Goal: Task Accomplishment & Management: Complete application form

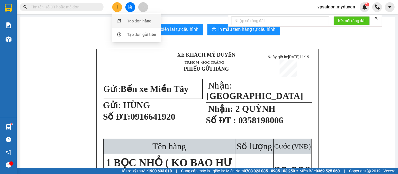
click at [123, 22] on div "Tạo đơn hàng" at bounding box center [137, 21] width 42 height 11
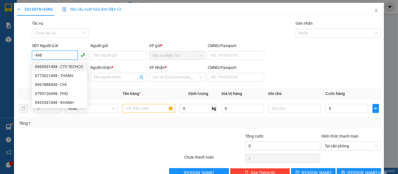
click at [66, 65] on div "0969931498 - CTY TECHCO" at bounding box center [59, 67] width 49 height 6
type input "0969931498"
type input "CTY TECHCO"
type input "0368215430"
type input "MR [PERSON_NAME]"
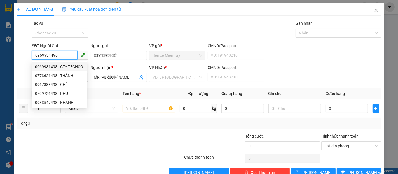
type input "400.000"
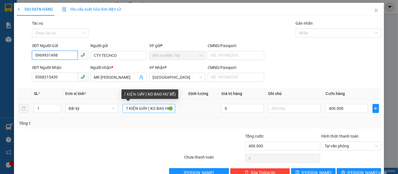
type input "0969931498"
drag, startPoint x: 124, startPoint y: 109, endPoint x: 127, endPoint y: 109, distance: 3.6
click at [127, 109] on input "7 KIỆN GIẤY ( KO BAO HƯ BỂ)" at bounding box center [149, 108] width 53 height 9
drag, startPoint x: 145, startPoint y: 109, endPoint x: 138, endPoint y: 108, distance: 7.4
click at [138, 108] on input "1 KIỆN GIẤY ( KO BAO HƯ BỂ)" at bounding box center [149, 108] width 53 height 9
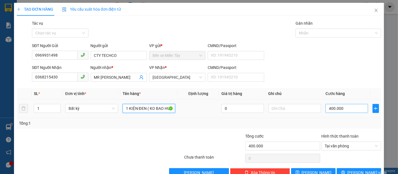
type input "1 KIỆN ĐEN ( KO BAO HƯ BỂ)"
click at [342, 109] on input "400.000" at bounding box center [347, 108] width 42 height 9
type input "8"
drag, startPoint x: 342, startPoint y: 109, endPoint x: 314, endPoint y: 112, distance: 28.4
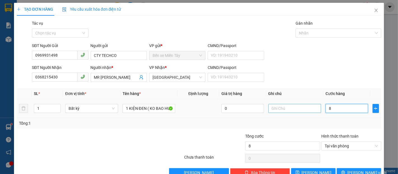
click at [314, 112] on tr "1 Bất kỳ 1 KIỆN ĐEN ( KO BAO HƯ BỂ) 0 8" at bounding box center [199, 108] width 365 height 19
type input "7"
type input "70"
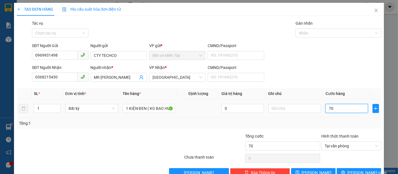
type input "700"
type input "7.000"
type input "70.000"
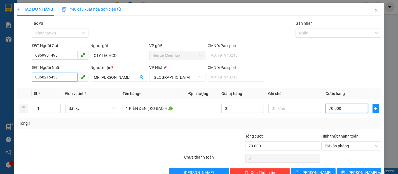
type input "70.000"
drag, startPoint x: 67, startPoint y: 74, endPoint x: 0, endPoint y: 76, distance: 67.3
click at [0, 76] on div "TẠO ĐƠN HÀNG Yêu cầu xuất hóa đơn điện tử Transit Pickup Surcharge Ids Transit …" at bounding box center [199, 87] width 398 height 174
click at [63, 78] on input "0368215430" at bounding box center [54, 77] width 45 height 9
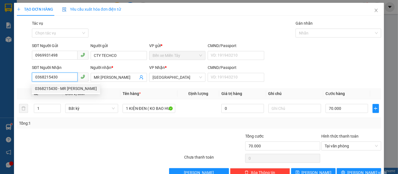
drag, startPoint x: 66, startPoint y: 89, endPoint x: 63, endPoint y: 88, distance: 3.0
click at [66, 89] on div "0368215430 - MR [PERSON_NAME]" at bounding box center [66, 88] width 62 height 6
type input "400.000"
type input "7 KIỆN GIẤY ( KO BAO HƯ BỂ)"
type input "400.000"
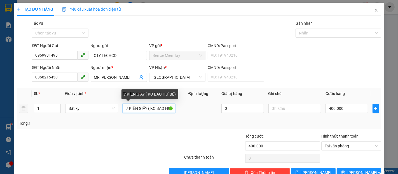
drag, startPoint x: 125, startPoint y: 109, endPoint x: 127, endPoint y: 110, distance: 2.8
click at [127, 110] on input "7 KIỆN GIẤY ( KO BAO HƯ BỂ)" at bounding box center [149, 108] width 53 height 9
drag, startPoint x: 147, startPoint y: 108, endPoint x: 137, endPoint y: 108, distance: 9.5
click at [137, 108] on input "1 KIỆN GIẤY ( KO BAO HƯ BỂ)" at bounding box center [149, 108] width 53 height 9
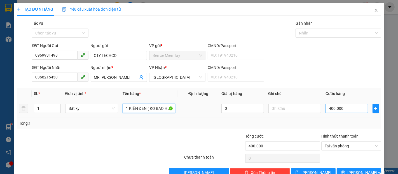
type input "1 KIỆN ĐEN ( KO BAO HƯ BỂ)"
click at [335, 105] on input "400.000" at bounding box center [347, 108] width 42 height 9
type input "7"
type input "70"
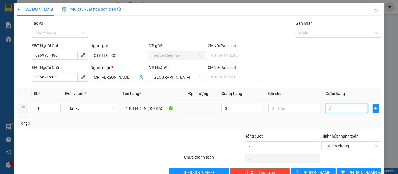
type input "70"
type input "700"
type input "7.000"
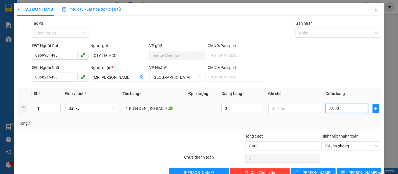
type input "70.000"
drag, startPoint x: 356, startPoint y: 172, endPoint x: 358, endPoint y: 160, distance: 11.6
click at [356, 172] on span "[PERSON_NAME] và In" at bounding box center [367, 172] width 39 height 6
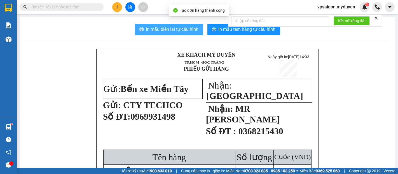
click at [146, 31] on span "In mẫu biên lai tự cấu hình" at bounding box center [172, 29] width 53 height 7
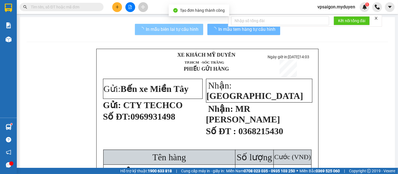
click at [208, 33] on button "In mẫu tem hàng tự cấu hình" at bounding box center [244, 29] width 73 height 11
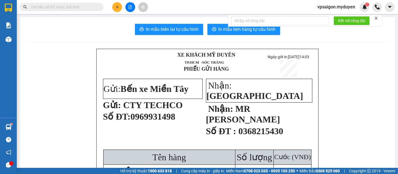
scroll to position [31, 0]
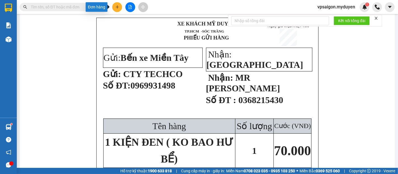
click at [118, 9] on button at bounding box center [117, 7] width 10 height 10
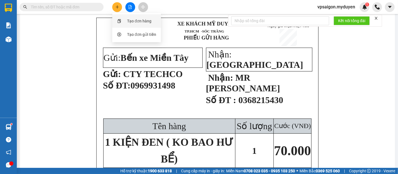
click at [134, 24] on div "Tạo đơn hàng" at bounding box center [137, 21] width 42 height 11
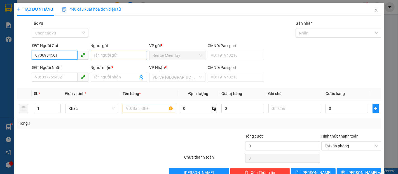
type input "0706934561"
click at [110, 52] on input "Người gửi" at bounding box center [119, 55] width 56 height 9
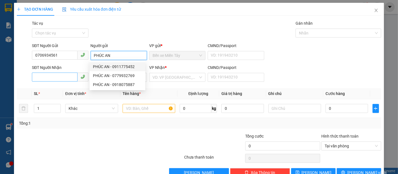
type input "PHÚC AN"
click at [67, 78] on input "SĐT Người Nhận" at bounding box center [54, 77] width 45 height 9
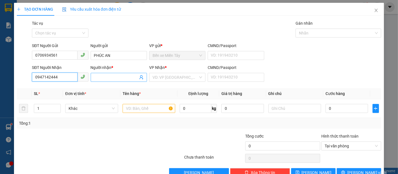
type input "0947142444"
click at [107, 76] on input "Người nhận *" at bounding box center [116, 77] width 44 height 6
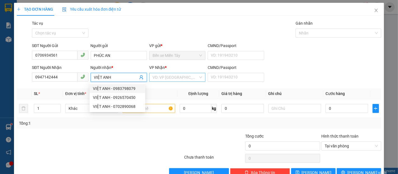
type input "VIỆT ANH"
click at [179, 80] on input "search" at bounding box center [176, 77] width 46 height 8
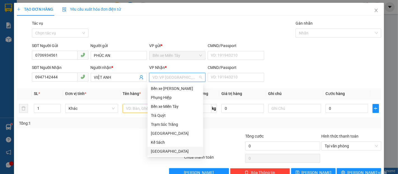
click at [162, 150] on div "[GEOGRAPHIC_DATA]" at bounding box center [175, 151] width 49 height 6
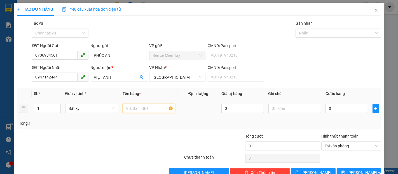
click at [138, 111] on input "text" at bounding box center [149, 108] width 53 height 9
type input "1 KIỆN GIẤY ( KO BAO HƯ BỂ)"
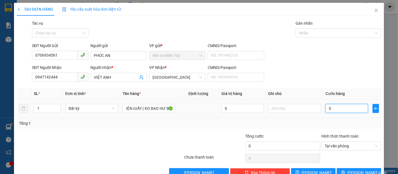
scroll to position [0, 0]
click at [332, 111] on input "0" at bounding box center [347, 108] width 42 height 9
type input "4"
type input "40"
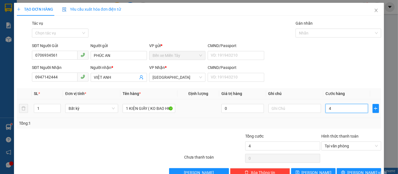
type input "40"
type input "400"
type input "4.000"
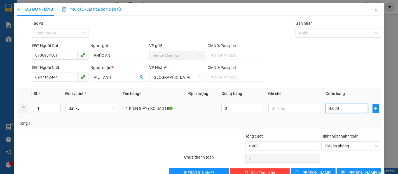
type input "40.000"
click at [359, 170] on span "[PERSON_NAME] và In" at bounding box center [367, 172] width 39 height 6
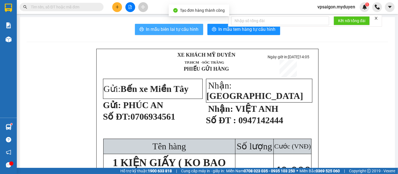
click at [183, 27] on span "In mẫu biên lai tự cấu hình" at bounding box center [172, 29] width 53 height 7
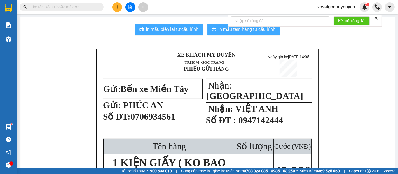
click at [222, 31] on span "In mẫu tem hàng tự cấu hình" at bounding box center [247, 29] width 57 height 7
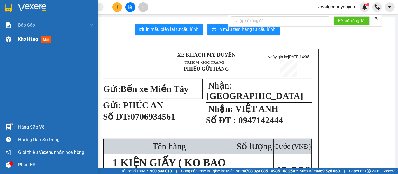
click at [33, 38] on span "Kho hàng" at bounding box center [28, 38] width 20 height 5
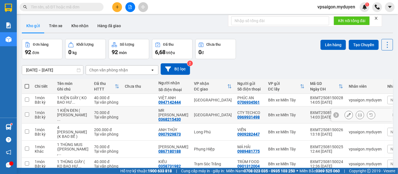
click at [159, 120] on div "0368215430" at bounding box center [170, 119] width 22 height 4
click at [347, 117] on icon at bounding box center [349, 115] width 4 height 4
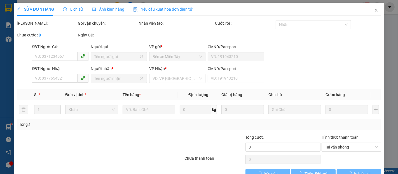
type input "0969931498"
type input "0368215430"
type input "70.000"
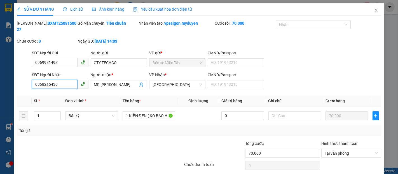
click at [49, 80] on input "0368215430" at bounding box center [54, 84] width 45 height 9
type input "0368245430"
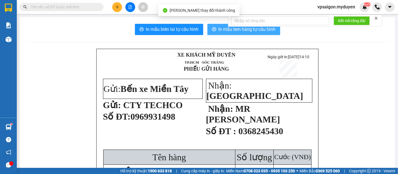
click at [243, 28] on span "In mẫu tem hàng tự cấu hình" at bounding box center [247, 29] width 57 height 7
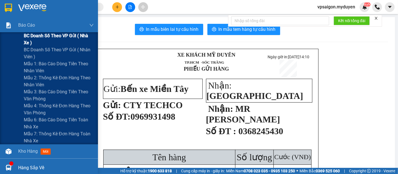
click at [42, 32] on span "BC doanh số theo VP gửi ( nhà xe )" at bounding box center [59, 39] width 70 height 14
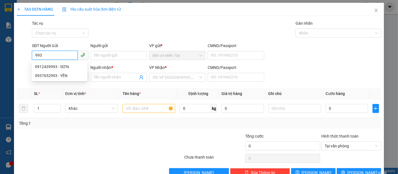
click at [63, 65] on div "0912439993 - SƠN" at bounding box center [59, 67] width 49 height 6
type input "0912439993"
type input "SƠN"
type input "0342683812"
type input "PHÁT"
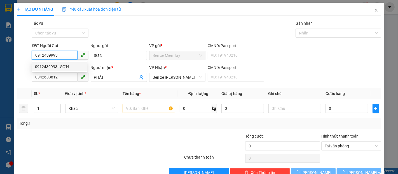
type input "40.000"
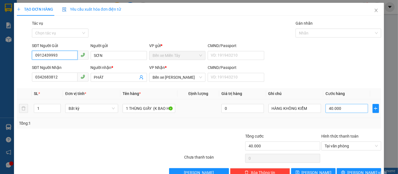
type input "0912439993"
click at [337, 109] on input "40.000" at bounding box center [347, 108] width 42 height 9
type input "5"
type input "50"
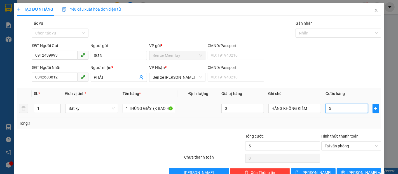
type input "50"
type input "500"
type input "5.000"
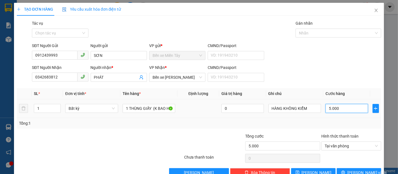
type input "50.000"
click at [341, 169] on button "[PERSON_NAME] và In" at bounding box center [359, 172] width 45 height 9
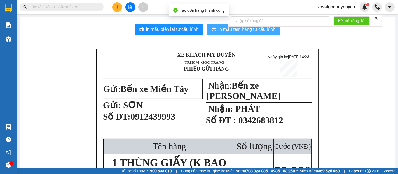
click at [247, 33] on span "In mẫu tem hàng tự cấu hình" at bounding box center [247, 29] width 57 height 7
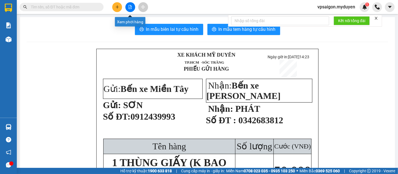
click at [118, 7] on icon "plus" at bounding box center [117, 7] width 4 height 4
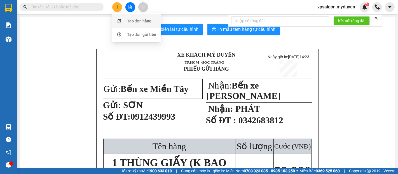
click at [119, 18] on div at bounding box center [119, 21] width 7 height 6
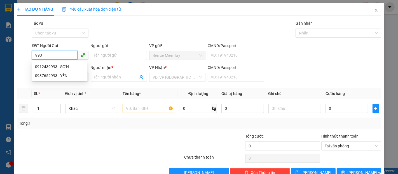
click at [64, 65] on div "0912439993 - SƠN" at bounding box center [59, 67] width 49 height 6
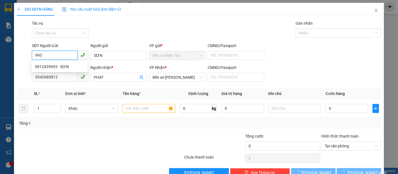
type input "0912439993"
type input "SƠN"
type input "0342683812"
type input "PHÁT"
type input "50.000"
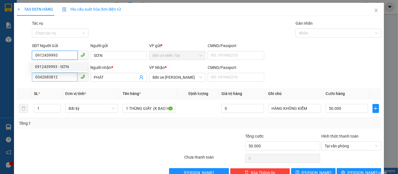
type input "0912439993"
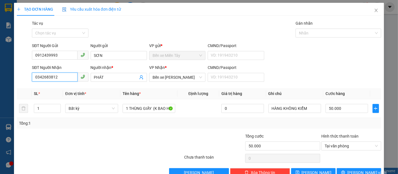
drag, startPoint x: 64, startPoint y: 75, endPoint x: 0, endPoint y: 44, distance: 71.5
click at [0, 47] on div "TẠO ĐƠN HÀNG Yêu cầu xuất hóa đơn điện tử Transit Pickup Surcharge Ids Transit …" at bounding box center [199, 87] width 398 height 174
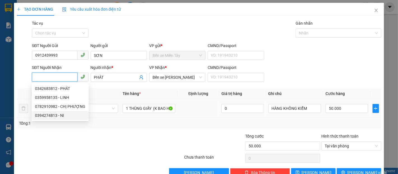
drag, startPoint x: 62, startPoint y: 115, endPoint x: 65, endPoint y: 113, distance: 3.6
click at [62, 114] on div "0394274813 - NI" at bounding box center [60, 115] width 50 height 6
type input "0394274813"
type input "NI"
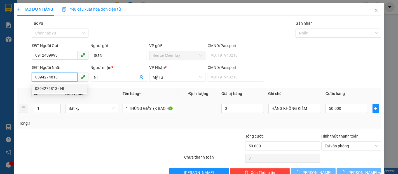
type input "80.000"
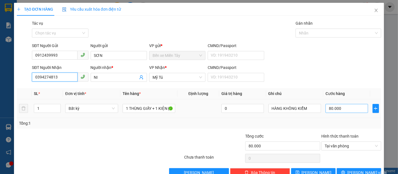
type input "0394274813"
click at [336, 110] on input "80.000" at bounding box center [347, 108] width 42 height 9
type input "4"
type input "40"
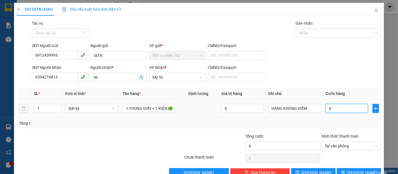
type input "40"
type input "400"
type input "4.000"
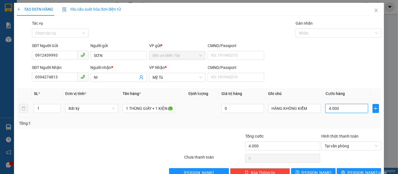
type input "40.000"
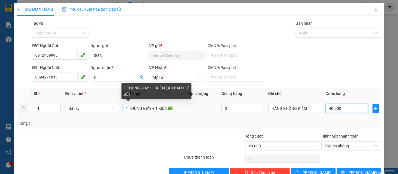
type input "40.000"
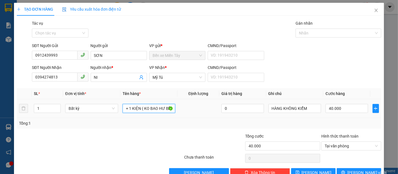
drag, startPoint x: 152, startPoint y: 108, endPoint x: 141, endPoint y: 116, distance: 14.6
click at [141, 116] on td "1 THÙNG GIẤY + 1 KIỆN ( KO BAO HƯ BỂ)" at bounding box center [148, 108] width 57 height 19
type input "1 THÙNG GIẤY ( KO BAO HƯ BỂ)"
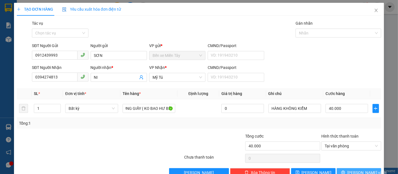
click at [338, 170] on button "[PERSON_NAME] và In" at bounding box center [359, 172] width 45 height 9
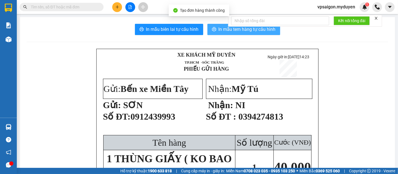
click at [225, 33] on button "In mẫu tem hàng tự cấu hình" at bounding box center [244, 29] width 73 height 11
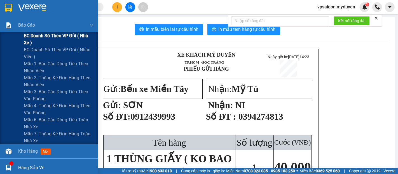
click at [52, 35] on span "BC doanh số theo VP gửi ( nhà xe )" at bounding box center [59, 39] width 70 height 14
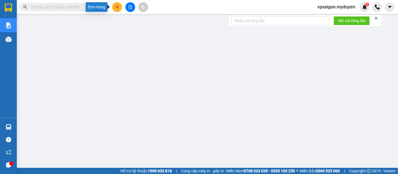
click at [119, 8] on icon "plus" at bounding box center [117, 7] width 4 height 4
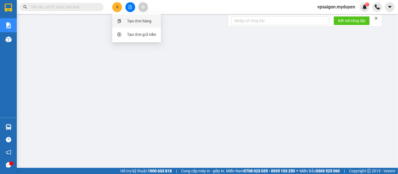
click at [148, 21] on div "Tạo đơn hàng" at bounding box center [139, 21] width 24 height 6
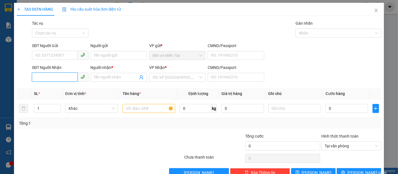
click at [65, 80] on input "SĐT Người Nhận" at bounding box center [54, 77] width 45 height 9
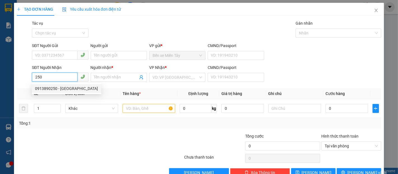
drag, startPoint x: 75, startPoint y: 88, endPoint x: 69, endPoint y: 68, distance: 20.6
click at [75, 87] on div "0913890250 - THÁI DƯƠNG" at bounding box center [66, 88] width 63 height 6
type input "0913890250"
type input "THÁI DƯƠNG"
type input "20.000"
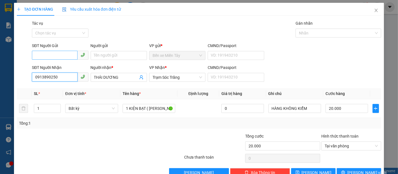
type input "0913890250"
click at [61, 55] on input "SĐT Người Gửi" at bounding box center [54, 55] width 45 height 9
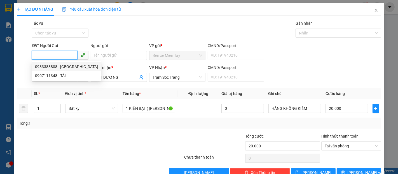
click at [72, 67] on div "0983388808 - TÂN ĐẠI THỐNG" at bounding box center [66, 67] width 63 height 6
type input "0983388808"
type input "TÂN ĐẠI THỐNG"
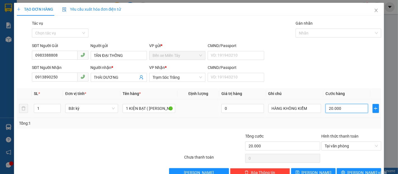
click at [341, 108] on input "20.000" at bounding box center [347, 108] width 42 height 9
type input "4"
type input "40"
type input "400"
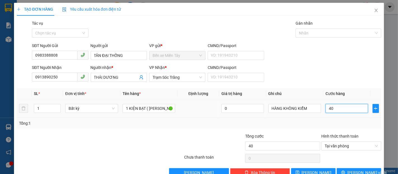
type input "400"
type input "4.000"
type input "40.000"
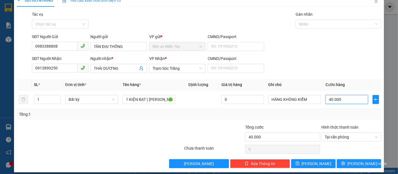
scroll to position [13, 0]
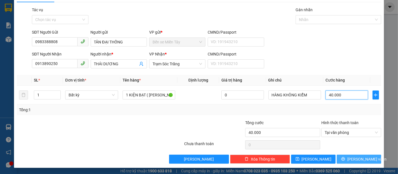
type input "40.000"
click at [357, 160] on span "[PERSON_NAME] và In" at bounding box center [367, 159] width 39 height 6
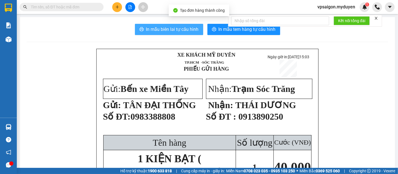
click at [186, 32] on span "In mẫu biên lai tự cấu hình" at bounding box center [172, 29] width 53 height 7
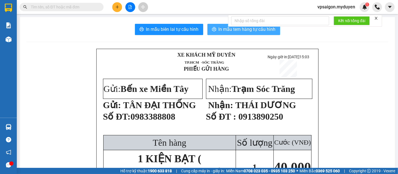
click at [237, 30] on span "In mẫu tem hàng tự cấu hình" at bounding box center [247, 29] width 57 height 7
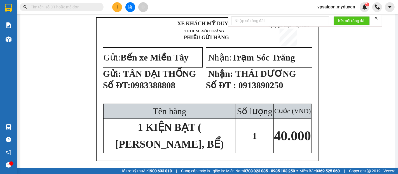
scroll to position [31, 0]
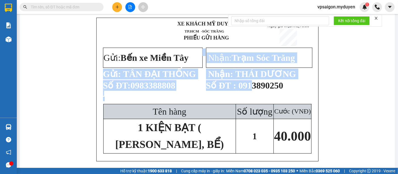
drag, startPoint x: 103, startPoint y: 76, endPoint x: 252, endPoint y: 83, distance: 149.2
click at [252, 83] on tr "Gửi: Bến xe Miền Tây Gửi: TÂN ĐẠI THỐNG Số ĐT: 0983388808 Nhận: Trạm Sóc Trăng …" at bounding box center [208, 75] width 210 height 57
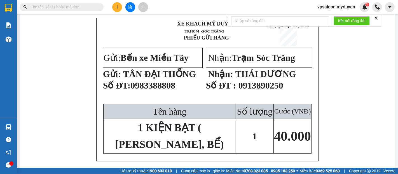
click at [268, 90] on span "0913890250" at bounding box center [261, 85] width 45 height 10
drag, startPoint x: 242, startPoint y: 92, endPoint x: 275, endPoint y: 92, distance: 32.2
click at [275, 90] on span "0913890250" at bounding box center [261, 85] width 45 height 10
click at [242, 90] on span "0913890250" at bounding box center [261, 85] width 45 height 10
click at [122, 10] on div at bounding box center [130, 7] width 42 height 10
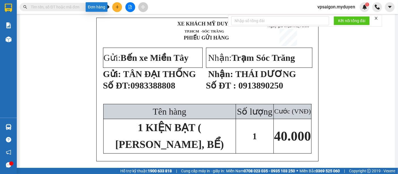
drag, startPoint x: 117, startPoint y: 9, endPoint x: 141, endPoint y: 18, distance: 25.4
click at [118, 9] on icon "plus" at bounding box center [117, 7] width 4 height 4
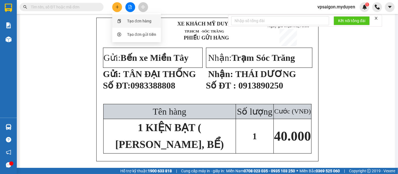
click at [142, 20] on div "Tạo đơn hàng" at bounding box center [139, 21] width 24 height 6
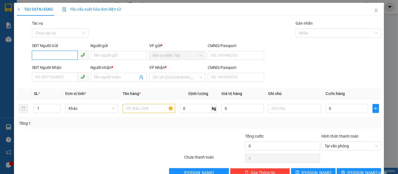
click at [73, 51] on input "SĐT Người Gửi" at bounding box center [54, 55] width 45 height 9
type input "0367655500"
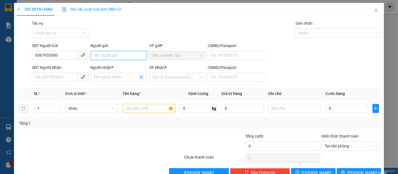
click at [103, 57] on input "Người gửi" at bounding box center [119, 55] width 56 height 9
type input "l"
type input "LỸ"
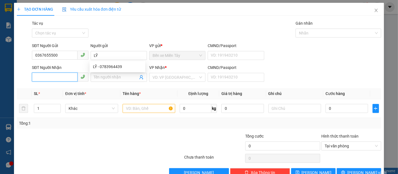
click at [74, 76] on input "SĐT Người Nhận" at bounding box center [54, 77] width 45 height 9
type input "0365944660"
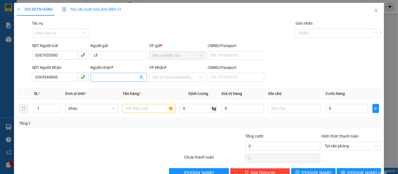
click at [107, 76] on input "Người nhận *" at bounding box center [116, 77] width 44 height 6
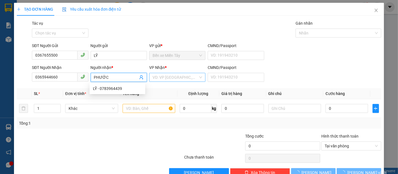
type input "PHƯỚC"
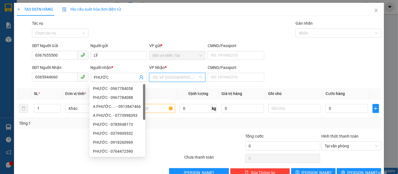
click at [176, 77] on input "search" at bounding box center [176, 77] width 46 height 8
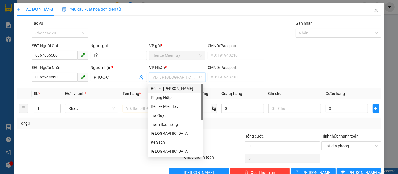
type input "S"
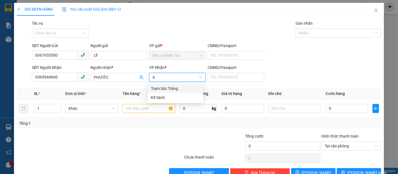
click at [173, 90] on div "Trạm Sóc Trăng" at bounding box center [175, 88] width 49 height 6
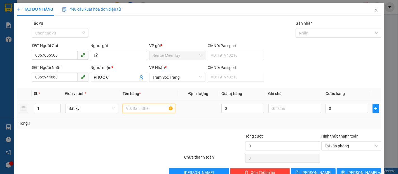
click at [155, 107] on input "text" at bounding box center [149, 108] width 53 height 9
type input "1 BAO TRẮNG ( K BAO HƯ )"
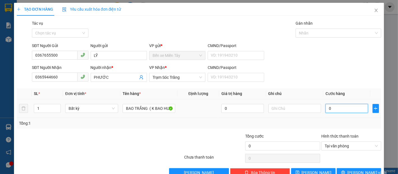
scroll to position [0, 0]
click at [330, 110] on input "0" at bounding box center [347, 108] width 42 height 9
type input "5"
type input "50"
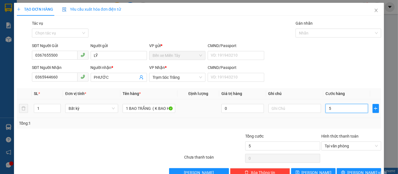
type input "50"
type input "500"
type input "5.000"
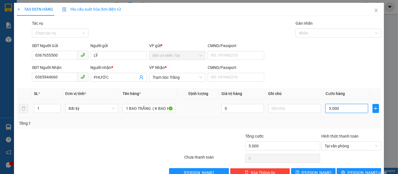
type input "50.000"
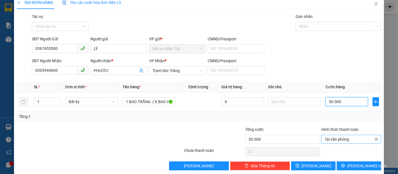
scroll to position [13, 0]
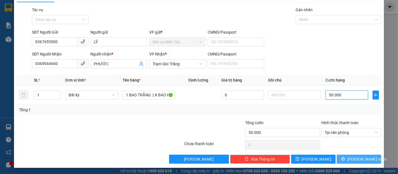
type input "50.000"
click at [358, 157] on span "[PERSON_NAME] và In" at bounding box center [367, 159] width 39 height 6
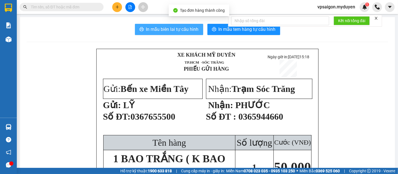
click at [157, 28] on span "In mẫu biên lai tự cấu hình" at bounding box center [172, 29] width 53 height 7
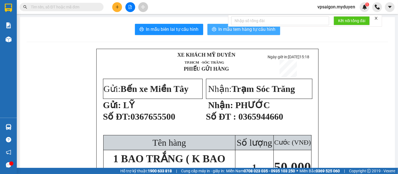
click at [238, 31] on span "In mẫu tem hàng tự cấu hình" at bounding box center [247, 29] width 57 height 7
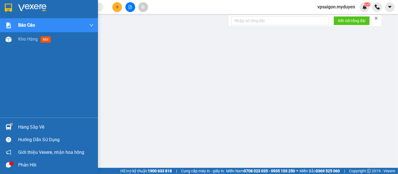
click at [24, 126] on div "Hàng sắp về" at bounding box center [56, 127] width 76 height 8
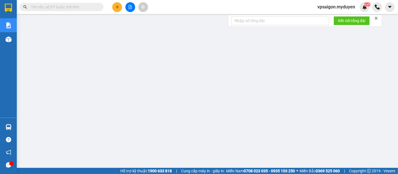
click at [118, 10] on button at bounding box center [117, 7] width 10 height 10
click at [146, 18] on div "Tạo đơn hàng" at bounding box center [139, 21] width 24 height 6
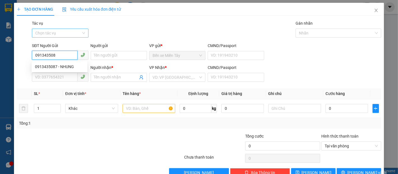
type input "0913435087"
click at [68, 65] on div "0913435087 - NHUNG" at bounding box center [59, 67] width 49 height 6
type input "NHUNG"
type input "0349011939"
type input "A SANH"
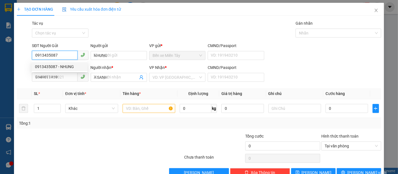
type input "120.000"
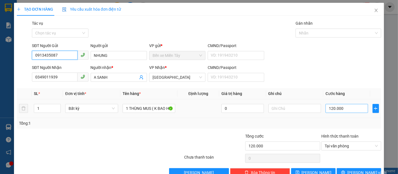
type input "0913435087"
click at [346, 109] on input "120.000" at bounding box center [347, 108] width 42 height 9
type input "1"
type input "13"
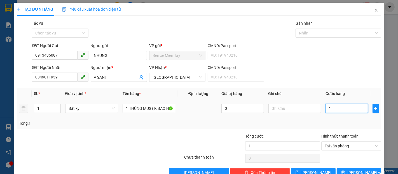
type input "13"
type input "132"
type input "13"
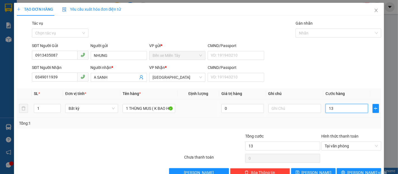
type input "130"
type input "1.300"
type input "13.000"
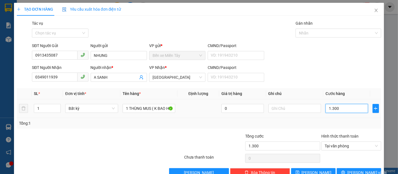
type input "13.000"
type input "130.000"
drag, startPoint x: 347, startPoint y: 107, endPoint x: 314, endPoint y: 108, distance: 33.9
click at [314, 108] on tr "1 Bất kỳ 1 THÙNG MUS ( K BAO HƯ, BỂ ) 0 130.000" at bounding box center [199, 108] width 365 height 19
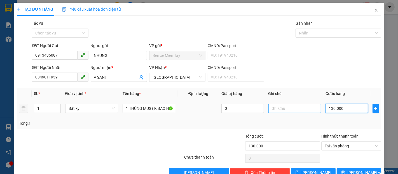
type input "1"
type input "12"
type input "120"
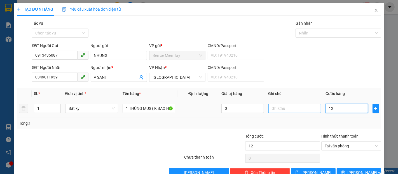
type input "120"
type input "1.200"
type input "12.000"
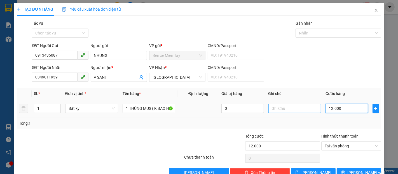
type input "120.000"
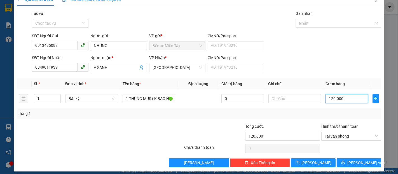
scroll to position [13, 0]
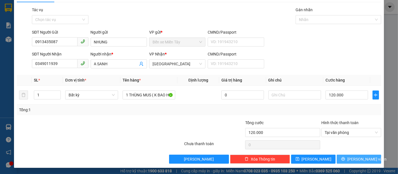
click at [359, 158] on span "[PERSON_NAME] và In" at bounding box center [367, 159] width 39 height 6
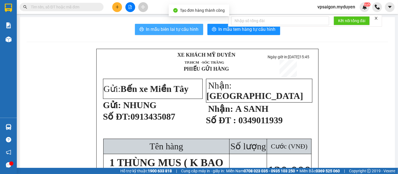
click at [164, 32] on span "In mẫu biên lai tự cấu hình" at bounding box center [172, 29] width 53 height 7
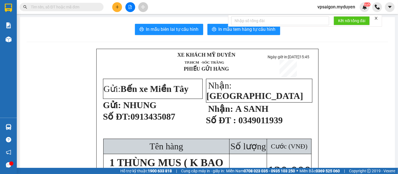
click at [229, 25] on form "Kết nối tổng đài" at bounding box center [305, 21] width 154 height 12
click at [226, 33] on button "In mẫu tem hàng tự cấu hình" at bounding box center [244, 29] width 73 height 11
click at [117, 10] on button at bounding box center [117, 7] width 10 height 10
click at [136, 21] on div "Tạo đơn hàng" at bounding box center [139, 21] width 24 height 6
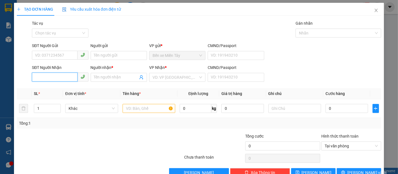
click at [60, 78] on input "SĐT Người Nhận" at bounding box center [54, 77] width 45 height 9
drag, startPoint x: 61, startPoint y: 78, endPoint x: 23, endPoint y: 82, distance: 37.8
click at [23, 82] on div "SĐT Người Nhận 0913983499 0913983499 Người nhận * Tên người nhận VP Nhận * VD: …" at bounding box center [199, 74] width 366 height 20
type input "0913983499"
click at [61, 55] on input "SĐT Người Gửi" at bounding box center [54, 55] width 45 height 9
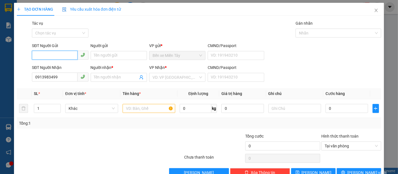
click at [52, 55] on input "SĐT Người Gửi" at bounding box center [54, 55] width 45 height 9
drag, startPoint x: 257, startPoint y: 32, endPoint x: 197, endPoint y: 37, distance: 60.4
click at [256, 32] on div "Gói vận chuyển * Tiêu chuẩn Tác vụ Chọn tác vụ Gán nhãn Nhãn" at bounding box center [207, 30] width 352 height 20
click at [40, 58] on input "SĐT Người Gửi" at bounding box center [54, 55] width 45 height 9
paste input "ĐN-SG NN: 0978471506 HÀ"
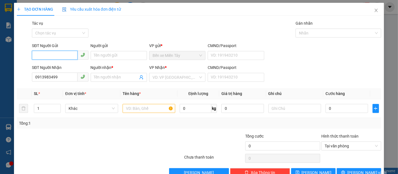
type input "ĐN-SG NN: 0978471506 HÀ"
drag, startPoint x: 71, startPoint y: 56, endPoint x: 23, endPoint y: 58, distance: 48.5
click at [23, 58] on div "SĐT Người Gửi ĐN-SG NN: 0978471506 HÀ ĐN-SG NN: 0978471506 HÀ Người gửi Tên ngư…" at bounding box center [199, 53] width 366 height 20
click at [61, 55] on input "SĐT Người Gửi" at bounding box center [54, 55] width 45 height 9
paste input "ĐN-SG NN: 0978471506 HÀ"
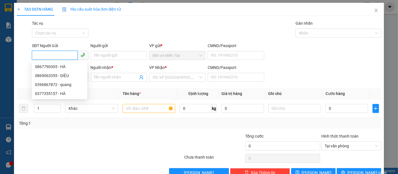
type input "ĐN-SG NN: 0978471506 HÀ"
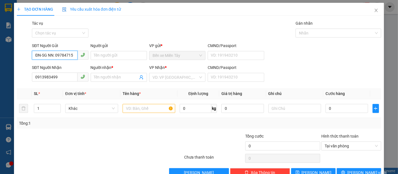
drag, startPoint x: 71, startPoint y: 55, endPoint x: 21, endPoint y: 57, distance: 50.7
click at [21, 57] on div "SĐT Người Gửi ĐN-SG NN: 0978471506 HÀ ĐN-SG NN: 0978471506 HÀ Người gửi Tên ngư…" at bounding box center [199, 53] width 366 height 20
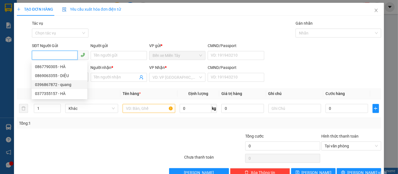
drag, startPoint x: 55, startPoint y: 78, endPoint x: 39, endPoint y: 153, distance: 77.0
click at [33, 146] on body "Kết quả tìm kiếm ( 2 ) Bộ lọc Mã ĐH Trạng thái Món hàng Tổng cước Chưa cước Nhã…" at bounding box center [199, 87] width 398 height 174
drag, startPoint x: 102, startPoint y: 152, endPoint x: 103, endPoint y: 137, distance: 15.2
click at [103, 148] on div at bounding box center [69, 143] width 107 height 20
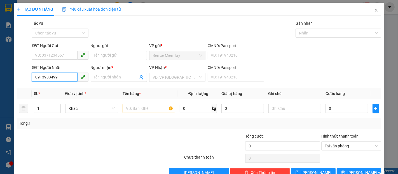
drag, startPoint x: 60, startPoint y: 76, endPoint x: 27, endPoint y: 84, distance: 34.3
click at [24, 82] on div "SĐT Người Nhận 0913983499 0913983499 Người nhận * Tên người nhận VP Nhận * VD: …" at bounding box center [199, 74] width 366 height 20
click at [63, 56] on input "SĐT Người Gửi" at bounding box center [54, 55] width 45 height 9
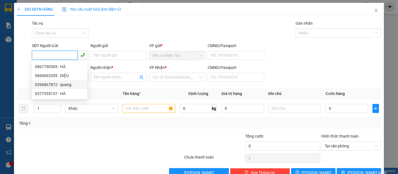
paste input "0913983499"
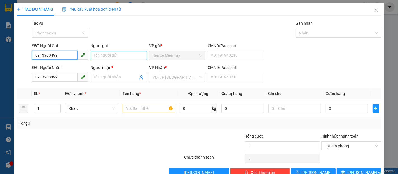
type input "0913983499"
click at [111, 54] on input "Người gửi" at bounding box center [119, 55] width 56 height 9
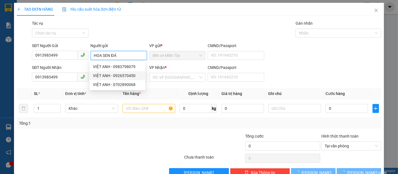
type input "HOA SEN ĐÁ"
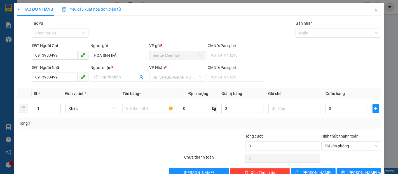
drag, startPoint x: 96, startPoint y: 156, endPoint x: 104, endPoint y: 124, distance: 33.0
click at [97, 154] on div at bounding box center [100, 158] width 168 height 11
click at [112, 82] on span at bounding box center [119, 77] width 56 height 9
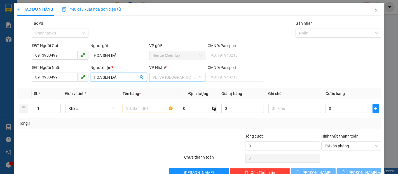
type input "HOA SEN ĐÁ"
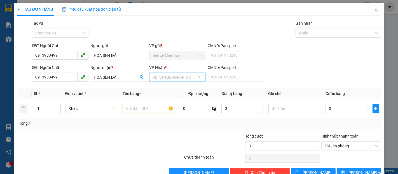
click at [177, 78] on input "search" at bounding box center [176, 77] width 46 height 8
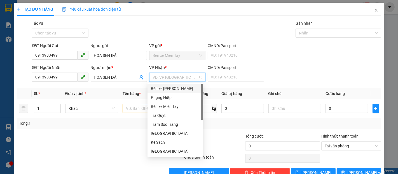
type input "S"
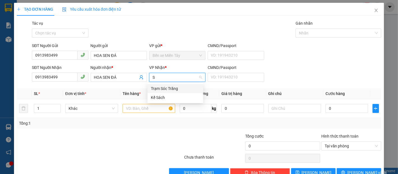
click at [176, 87] on div "Trạm Sóc Trăng" at bounding box center [175, 88] width 49 height 6
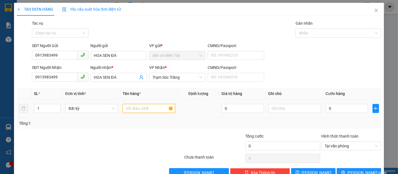
click at [128, 112] on input "text" at bounding box center [149, 108] width 53 height 9
type input "1 THUNG BÔNG ( K BAO HƯ ƯỚT ) ĐÃ ƯỚT KHI ĐẾN GỬI"
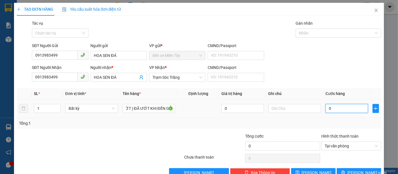
scroll to position [0, 0]
click at [339, 111] on input "0" at bounding box center [347, 108] width 42 height 9
type input "4"
type input "40"
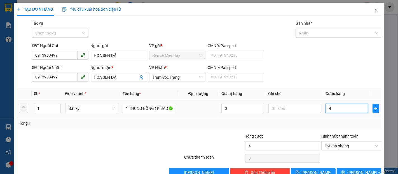
type input "40"
type input "400"
type input "4.000"
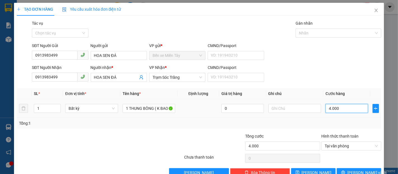
type input "40.000"
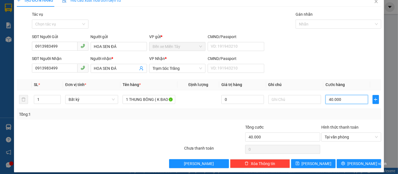
scroll to position [13, 0]
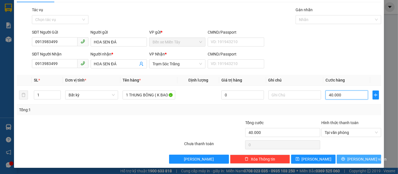
type input "40.000"
click at [365, 161] on span "[PERSON_NAME] và In" at bounding box center [367, 159] width 39 height 6
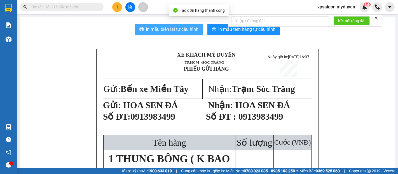
click at [184, 32] on span "In mẫu biên lai tự cấu hình" at bounding box center [172, 29] width 53 height 7
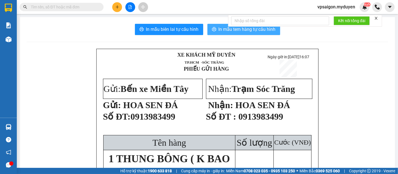
click at [271, 34] on button "In mẫu tem hàng tự cấu hình" at bounding box center [244, 29] width 73 height 11
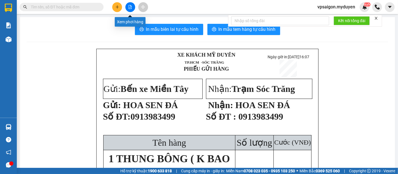
click at [119, 8] on button at bounding box center [117, 7] width 10 height 10
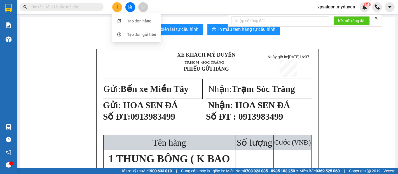
click at [142, 19] on div "Tạo đơn hàng" at bounding box center [139, 21] width 24 height 6
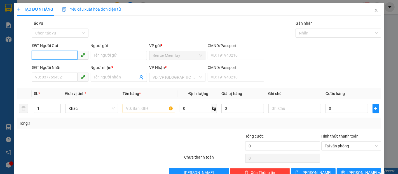
click at [56, 57] on input "SĐT Người Gửi" at bounding box center [54, 55] width 45 height 9
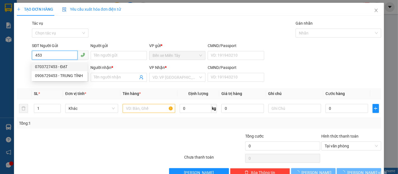
click at [64, 66] on div "0703727453 - ĐẠT" at bounding box center [59, 67] width 49 height 6
type input "0703727453"
type input "ĐẠT"
type input "0979055852"
type input "DŨNG"
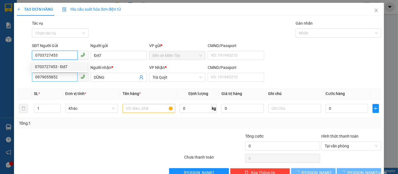
type input "60.000"
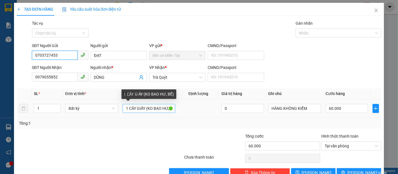
type input "0703727453"
drag, startPoint x: 143, startPoint y: 109, endPoint x: 112, endPoint y: 109, distance: 31.4
click at [112, 109] on tr "1 Bất kỳ 1 CÂY GIẤY (KO BAO HƯ, BỂ) 0 HÀNG KHÔNG KIỂM 60.000" at bounding box center [199, 108] width 365 height 19
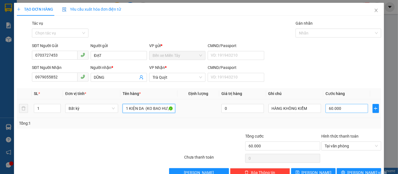
type input "1 KIỆN DA (KO BAO HƯ, BỂ)"
click at [351, 113] on input "60.000" at bounding box center [347, 108] width 42 height 9
type input "5"
type input "50"
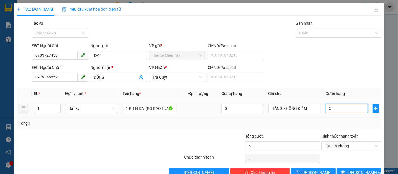
type input "50"
type input "500"
type input "5.000"
type input "50.000"
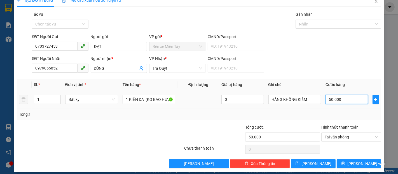
scroll to position [13, 0]
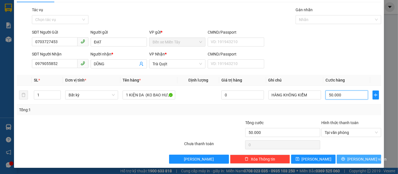
type input "50.000"
click at [365, 157] on span "[PERSON_NAME] và In" at bounding box center [367, 159] width 39 height 6
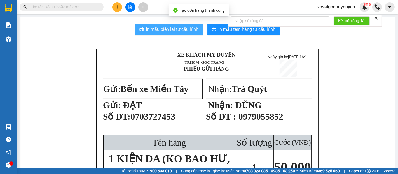
click at [185, 32] on span "In mẫu biên lai tự cấu hình" at bounding box center [172, 29] width 53 height 7
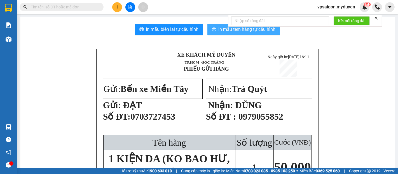
click at [261, 29] on span "In mẫu tem hàng tự cấu hình" at bounding box center [247, 29] width 57 height 7
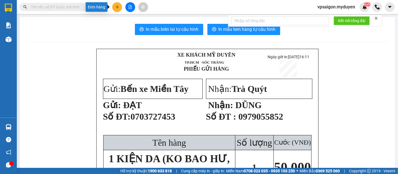
drag, startPoint x: 113, startPoint y: 8, endPoint x: 119, endPoint y: 11, distance: 6.3
click at [114, 8] on button at bounding box center [117, 7] width 10 height 10
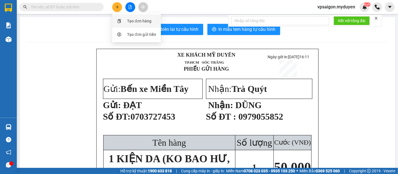
click at [120, 19] on div at bounding box center [119, 21] width 7 height 6
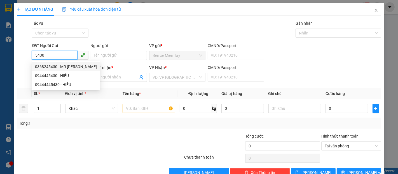
click at [70, 67] on div "0368245430 - MR ĐOÀN" at bounding box center [66, 67] width 62 height 6
type input "0368245430"
type input "MR [PERSON_NAME]"
type input "0368215430"
type input "MR [PERSON_NAME]"
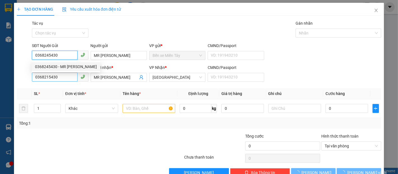
type input "30.000"
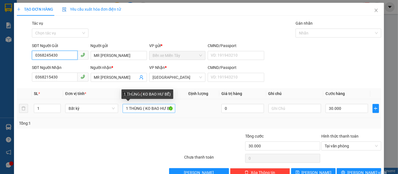
type input "0368245430"
drag, startPoint x: 140, startPoint y: 109, endPoint x: 127, endPoint y: 109, distance: 12.9
click at [127, 109] on input "1 THÙNG ( KO BAO HƯ BỂ)" at bounding box center [149, 108] width 53 height 9
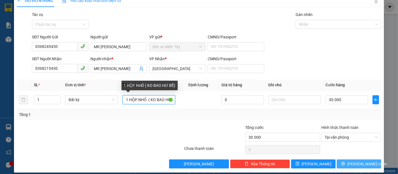
scroll to position [13, 0]
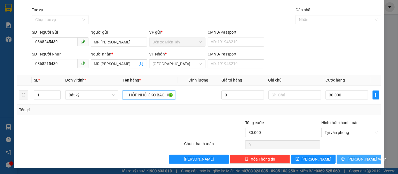
type input "1 HỘP NHỎ ( KO BAO HƯ BỂ)"
click at [354, 159] on span "[PERSON_NAME] và In" at bounding box center [367, 159] width 39 height 6
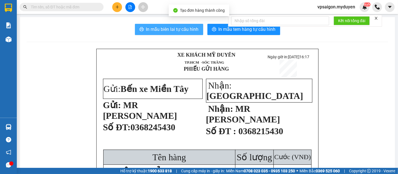
click at [169, 29] on span "In mẫu biên lai tự cấu hình" at bounding box center [172, 29] width 53 height 7
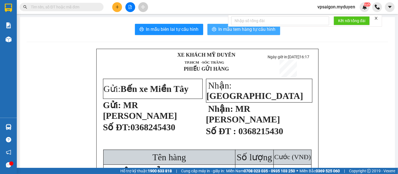
click at [266, 32] on span "In mẫu tem hàng tự cấu hình" at bounding box center [247, 29] width 57 height 7
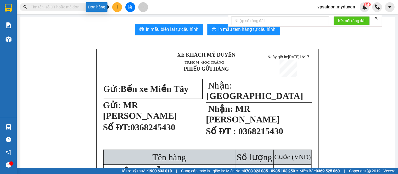
click at [117, 9] on icon "plus" at bounding box center [117, 7] width 4 height 4
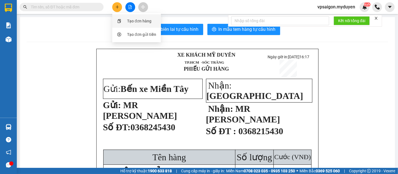
click at [143, 20] on div "Tạo đơn hàng" at bounding box center [139, 21] width 24 height 6
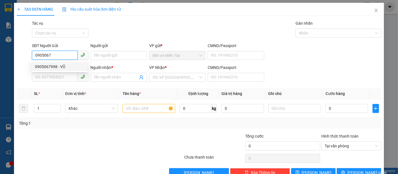
click at [60, 67] on div "0905067998 - VŨ" at bounding box center [59, 67] width 49 height 6
type input "0905067998"
type input "VŨ"
type input "0914128198"
type input "LỘC"
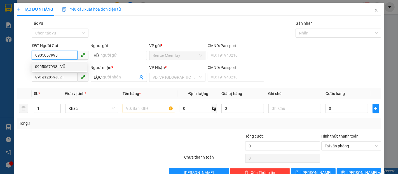
type input "40.000"
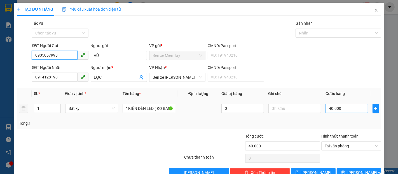
type input "0905067998"
click at [344, 107] on input "40.000" at bounding box center [347, 108] width 42 height 9
type input "3"
type input "30"
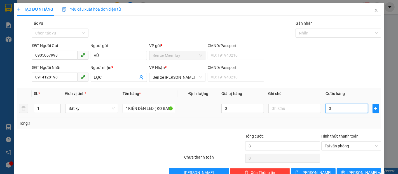
type input "30"
type input "300"
type input "3.000"
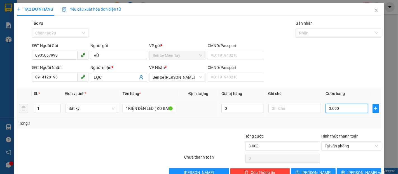
type input "30.000"
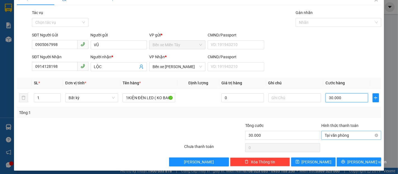
scroll to position [13, 0]
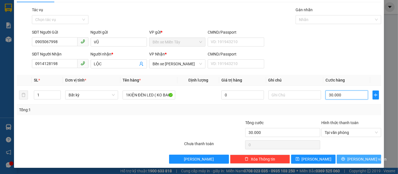
type input "30.000"
drag, startPoint x: 357, startPoint y: 160, endPoint x: 355, endPoint y: 139, distance: 20.9
click at [357, 159] on span "[PERSON_NAME] và In" at bounding box center [367, 159] width 39 height 6
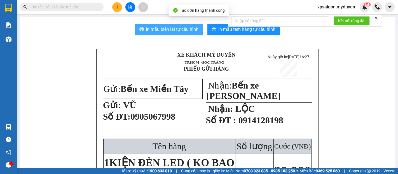
click at [195, 31] on span "In mẫu biên lai tự cấu hình" at bounding box center [172, 29] width 53 height 7
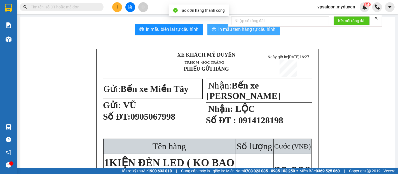
click at [238, 29] on span "In mẫu tem hàng tự cấu hình" at bounding box center [247, 29] width 57 height 7
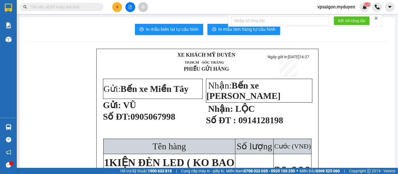
click at [119, 10] on button at bounding box center [117, 7] width 10 height 10
click at [135, 25] on div "Tạo đơn hàng" at bounding box center [137, 21] width 42 height 11
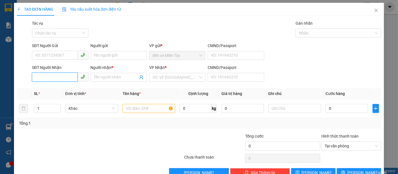
click at [54, 77] on input "SĐT Người Nhận" at bounding box center [54, 77] width 45 height 9
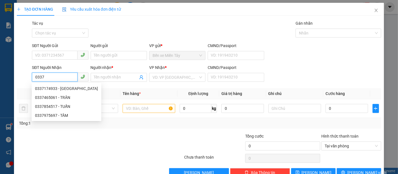
scroll to position [13, 0]
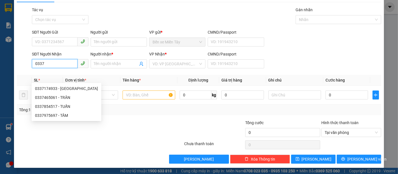
click at [57, 64] on input "0337" at bounding box center [54, 63] width 45 height 9
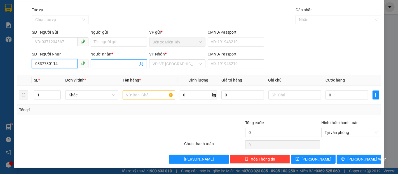
type input "0337730114"
click at [95, 65] on input "Người nhận *" at bounding box center [116, 64] width 44 height 6
type input "CHỊ TRANG"
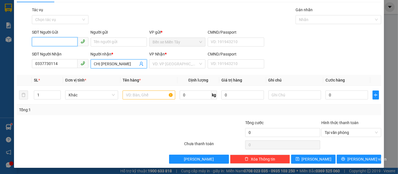
click at [70, 39] on input "SĐT Người Gửi" at bounding box center [54, 41] width 45 height 9
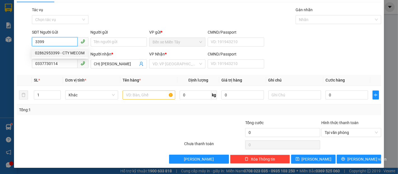
click at [67, 54] on div "02862953399 - CTY MECOM" at bounding box center [60, 53] width 50 height 6
type input "02862953399"
type input "CTY MECOM"
type input "40.000"
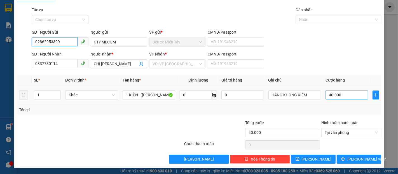
type input "02862953399"
click at [339, 94] on input "40.000" at bounding box center [347, 94] width 42 height 9
type input "3"
type input "30"
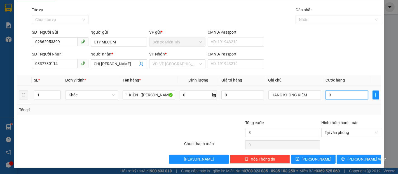
type input "30"
type input "300"
type input "3.000"
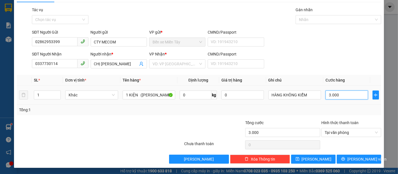
type input "30.000"
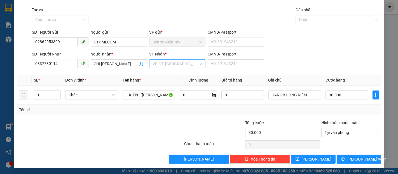
click at [181, 66] on input "search" at bounding box center [176, 64] width 46 height 8
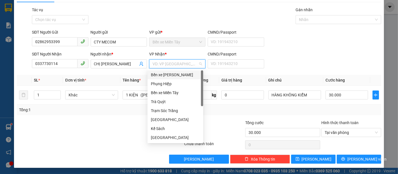
click at [176, 76] on div "Bến xe [PERSON_NAME]" at bounding box center [175, 75] width 49 height 6
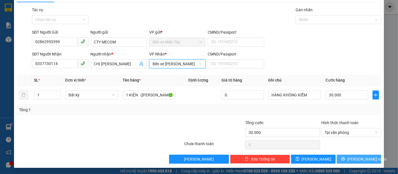
click at [377, 158] on button "[PERSON_NAME] và In" at bounding box center [359, 159] width 45 height 9
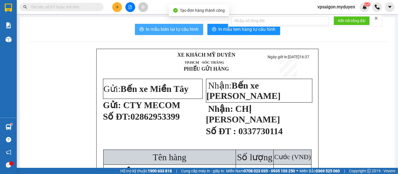
click at [185, 29] on span "In mẫu biên lai tự cấu hình" at bounding box center [172, 29] width 53 height 7
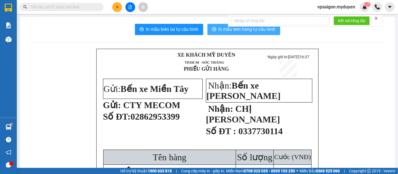
click at [239, 31] on span "In mẫu tem hàng tự cấu hình" at bounding box center [247, 29] width 57 height 7
click at [117, 8] on icon "plus" at bounding box center [117, 7] width 4 height 4
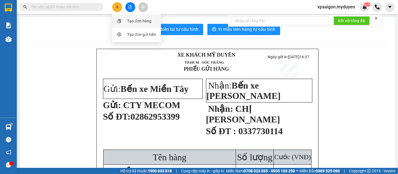
click at [133, 22] on div "Tạo đơn hàng" at bounding box center [139, 21] width 24 height 6
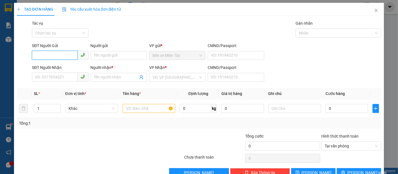
click at [63, 52] on input "SĐT Người Gửi" at bounding box center [54, 55] width 45 height 9
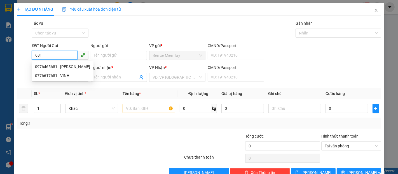
click at [62, 54] on input "681" at bounding box center [54, 55] width 45 height 9
click at [65, 64] on div "0976465681 - HÙNG" at bounding box center [62, 67] width 55 height 6
type input "0976465681"
type input "HÙNG"
type input "0902479079"
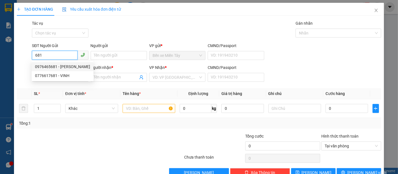
type input "ANH BÌNH"
type input "100.000"
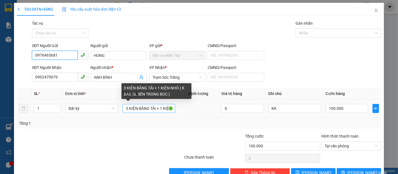
type input "0976465681"
drag, startPoint x: 160, startPoint y: 110, endPoint x: 145, endPoint y: 107, distance: 14.7
click at [145, 107] on input "3 KIỆN BĂNG TẢI + 1 KIỆN NHỎ ( K BAO SL BÊN TRONG BỌC )" at bounding box center [149, 108] width 53 height 9
drag, startPoint x: 159, startPoint y: 108, endPoint x: 140, endPoint y: 108, distance: 18.8
click at [140, 108] on input "3 KIỆN BĂN1 KIỆN NHỎ ( K BAO SL BÊN TRONG BỌC )" at bounding box center [149, 108] width 53 height 9
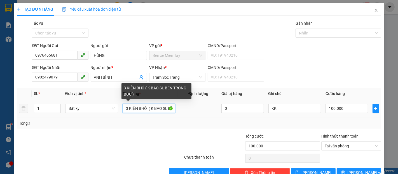
drag, startPoint x: 146, startPoint y: 109, endPoint x: 119, endPoint y: 109, distance: 27.2
click at [120, 109] on td "3 KIỆN BHỎ ( K BAO SL BÊN TRONG BỌC )" at bounding box center [148, 108] width 57 height 19
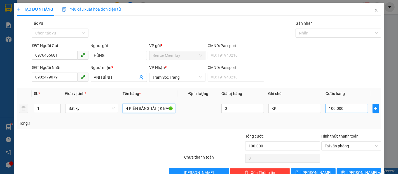
type input "4 KIỆN BĂNG TẢI ( K BAO SL BÊN TRONG BỌC )"
click at [349, 105] on input "100.000" at bounding box center [347, 108] width 42 height 9
type input "9"
type input "90"
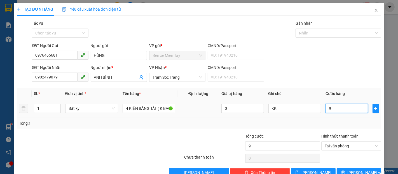
type input "90"
type input "900"
type input "9.000"
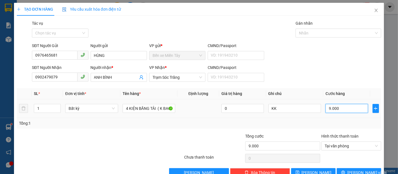
type input "90.000"
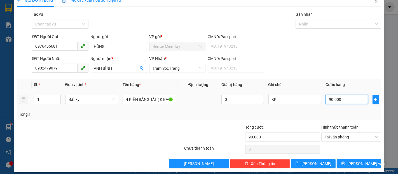
scroll to position [13, 0]
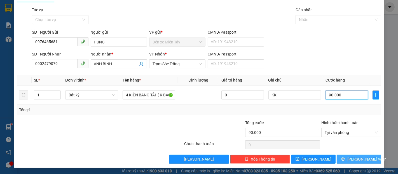
type input "90.000"
click at [358, 160] on span "[PERSON_NAME] và In" at bounding box center [367, 159] width 39 height 6
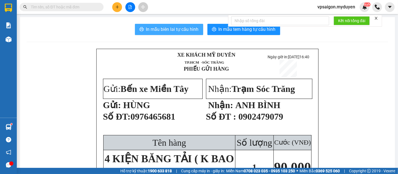
click at [187, 28] on span "In mẫu biên lai tự cấu hình" at bounding box center [172, 29] width 53 height 7
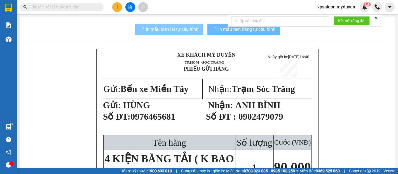
click at [230, 31] on span "In mẫu tem hàng tự cấu hình" at bounding box center [247, 29] width 57 height 7
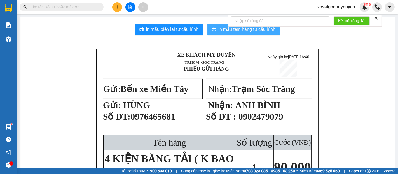
click at [237, 29] on span "In mẫu tem hàng tự cấu hình" at bounding box center [247, 29] width 57 height 7
click at [258, 33] on span "In mẫu tem hàng tự cấu hình" at bounding box center [247, 29] width 57 height 7
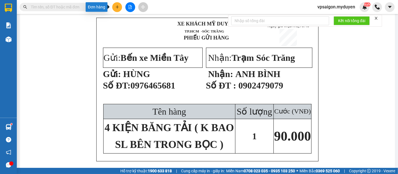
click at [120, 7] on button at bounding box center [117, 7] width 10 height 10
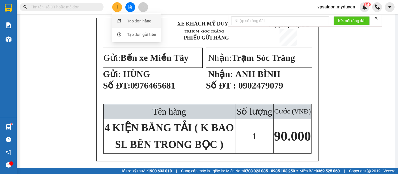
click at [143, 21] on div "Tạo đơn hàng" at bounding box center [139, 21] width 24 height 6
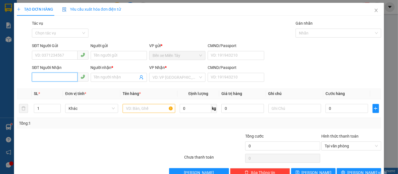
click at [61, 80] on input "SĐT Người Nhận" at bounding box center [54, 77] width 45 height 9
click at [61, 80] on input "450" at bounding box center [54, 77] width 45 height 9
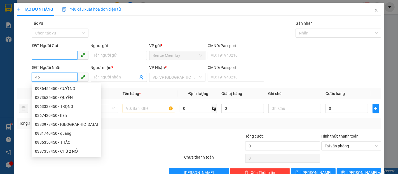
type input "45"
click at [63, 54] on input "SĐT Người Gửi" at bounding box center [54, 55] width 45 height 9
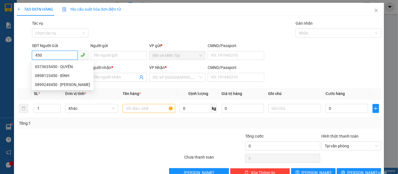
click at [63, 54] on input "450" at bounding box center [54, 55] width 45 height 9
click at [68, 66] on div "0373635450 - QUYÊN" at bounding box center [62, 67] width 55 height 6
type input "0373635450"
type input "QUYÊN"
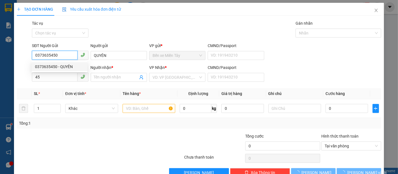
type input "30.000"
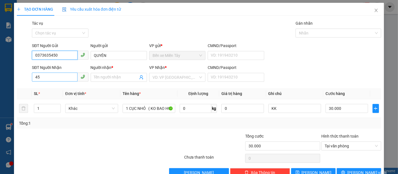
type input "0373635450"
drag, startPoint x: 53, startPoint y: 80, endPoint x: 32, endPoint y: 78, distance: 21.3
click at [32, 78] on input "45" at bounding box center [54, 77] width 45 height 9
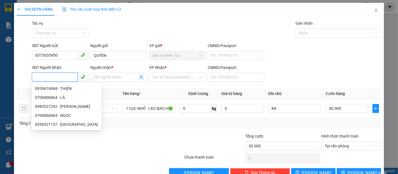
click at [55, 79] on input "SĐT Người Nhận" at bounding box center [54, 77] width 45 height 9
click at [65, 98] on div "0706808464 - LÀ" at bounding box center [66, 97] width 63 height 6
type input "0706808464"
type input "LÀ"
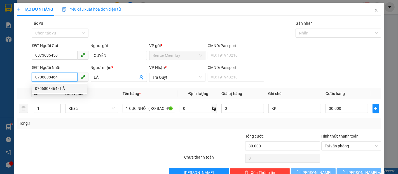
type input "60.000"
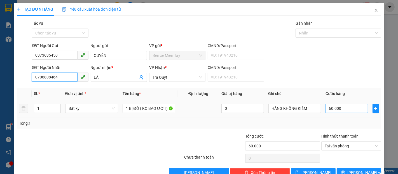
type input "0706808464"
click at [347, 110] on input "60.000" at bounding box center [347, 108] width 42 height 9
type input "5"
type input "50"
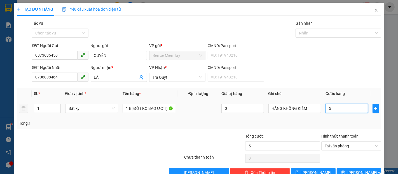
type input "50"
type input "500"
type input "5.000"
type input "50.000"
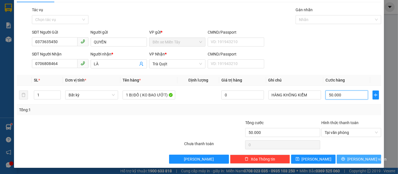
type input "50.000"
click at [373, 160] on button "[PERSON_NAME] và In" at bounding box center [359, 159] width 45 height 9
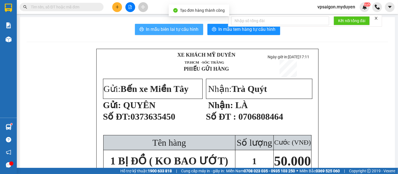
click at [171, 31] on span "In mẫu biên lai tự cấu hình" at bounding box center [172, 29] width 53 height 7
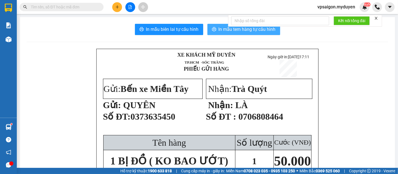
click at [238, 33] on button "In mẫu tem hàng tự cấu hình" at bounding box center [244, 29] width 73 height 11
click at [118, 5] on icon "plus" at bounding box center [117, 7] width 4 height 4
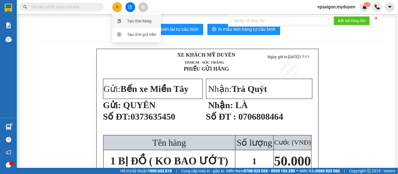
click at [132, 21] on div "Tạo đơn hàng" at bounding box center [139, 21] width 24 height 6
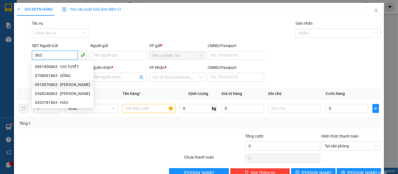
click at [73, 85] on div "0918076863 - MINH TÍN" at bounding box center [62, 85] width 55 height 6
type input "0918076863"
type input "MINH TÍN"
type input "0908090996"
type input "THÁI"
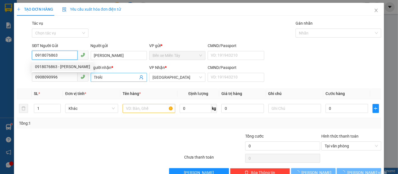
type input "50.000"
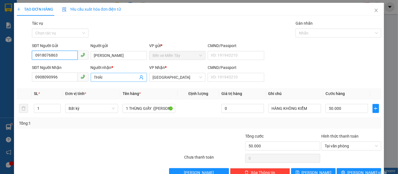
type input "0918076863"
click at [110, 74] on span "THÁI" at bounding box center [119, 77] width 56 height 9
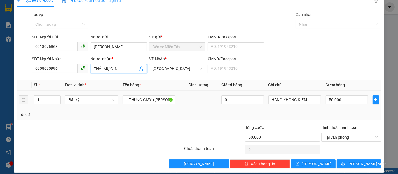
scroll to position [13, 0]
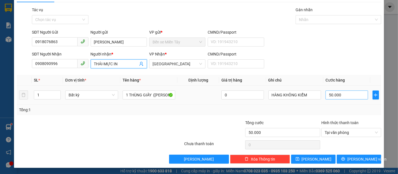
type input "THÁI-MỰC IN"
click at [345, 96] on input "50.000" at bounding box center [347, 94] width 42 height 9
type input "4"
type input "40"
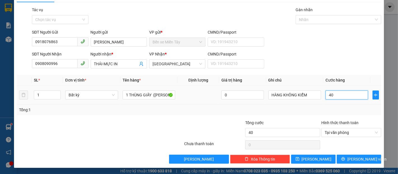
type input "400"
type input "4.000"
type input "40.000"
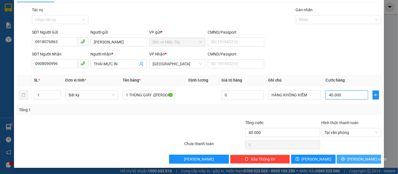
type input "40.000"
click at [343, 161] on button "[PERSON_NAME] và In" at bounding box center [359, 159] width 45 height 9
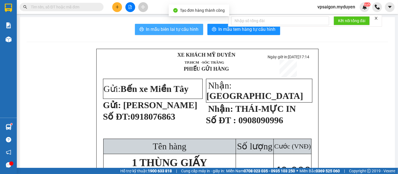
click at [164, 32] on span "In mẫu biên lai tự cấu hình" at bounding box center [172, 29] width 53 height 7
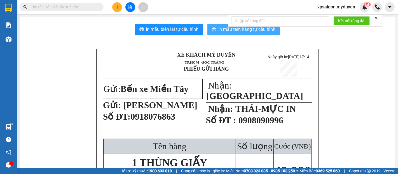
click at [214, 32] on span "printer" at bounding box center [214, 29] width 4 height 5
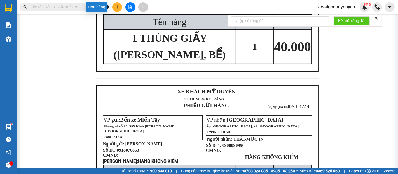
click at [117, 5] on icon "plus" at bounding box center [117, 7] width 4 height 4
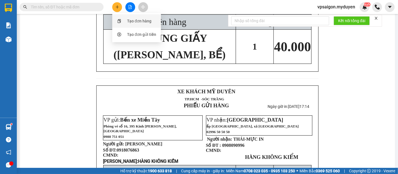
click at [128, 18] on div "Tạo đơn hàng" at bounding box center [139, 21] width 24 height 6
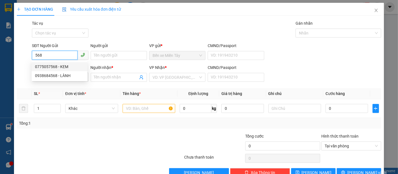
click at [58, 64] on div "0775057568 - KEM" at bounding box center [59, 67] width 49 height 6
type input "0775057568"
type input "KEM"
type input "0963749246"
type input "CHỊ CHI"
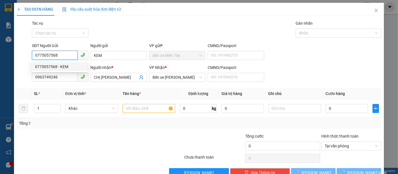
type input "150.000"
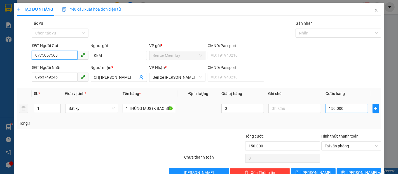
type input "0775057568"
click at [337, 111] on input "150.000" at bounding box center [347, 108] width 42 height 9
type input "2"
type input "20"
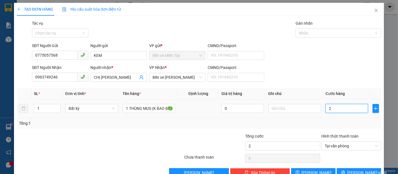
type input "20"
type input "200"
type input "2.000"
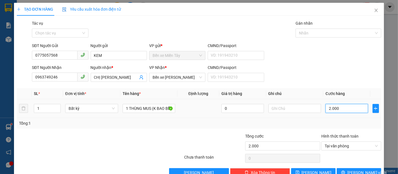
type input "20.000"
type input "200.000"
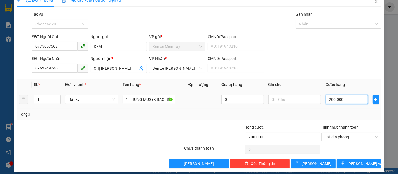
scroll to position [13, 0]
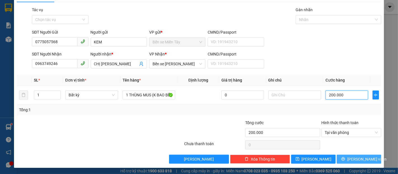
type input "200.000"
click at [353, 156] on span "[PERSON_NAME] và In" at bounding box center [367, 159] width 39 height 6
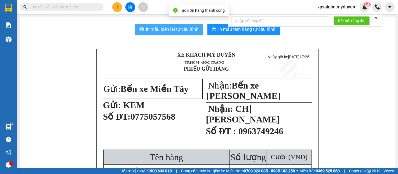
click at [170, 24] on button "In mẫu biên lai tự cấu hình" at bounding box center [169, 29] width 68 height 11
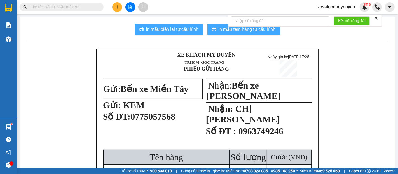
click at [259, 31] on span "In mẫu tem hàng tự cấu hình" at bounding box center [247, 29] width 57 height 7
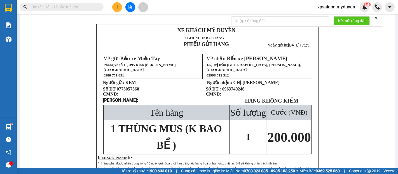
scroll to position [249, 0]
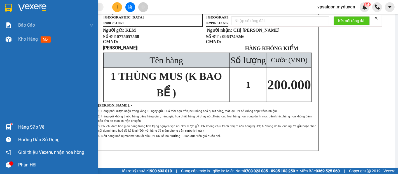
click at [33, 128] on div "Hàng sắp về" at bounding box center [56, 127] width 76 height 8
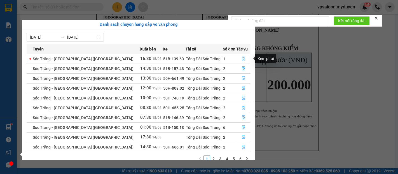
click at [238, 58] on button "button" at bounding box center [244, 58] width 14 height 9
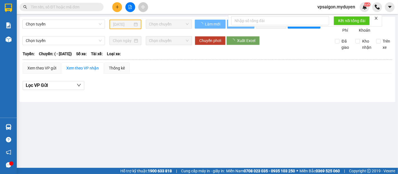
type input "15/08/2025"
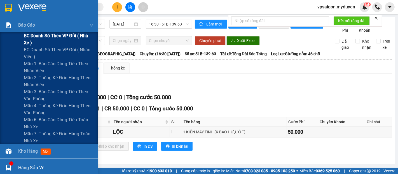
click at [38, 37] on span "BC doanh số theo VP gửi ( nhà xe )" at bounding box center [59, 39] width 70 height 14
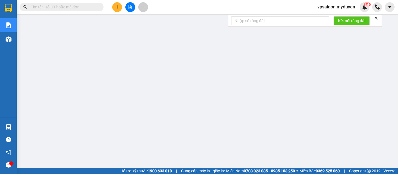
click at [117, 6] on icon "plus" at bounding box center [117, 7] width 4 height 4
click at [147, 23] on div "Tạo đơn hàng" at bounding box center [139, 21] width 24 height 6
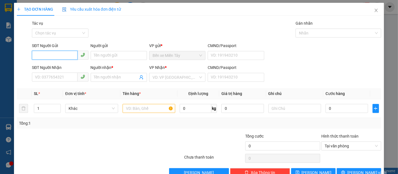
click at [60, 58] on input "SĐT Người Gửi" at bounding box center [54, 55] width 45 height 9
type input "0395869062"
click at [71, 67] on div "0395869062 - CẢNH" at bounding box center [59, 67] width 49 height 6
type input "CẢNH"
type input "0908204770"
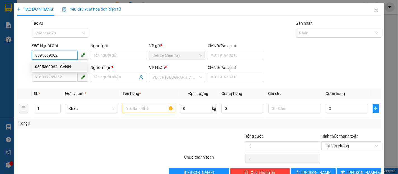
type input "SUKY"
type input "20.000"
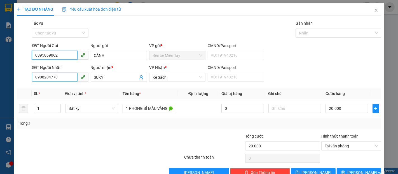
type input "0395869062"
drag, startPoint x: 54, startPoint y: 78, endPoint x: 36, endPoint y: 78, distance: 18.5
click at [36, 78] on input "0908204770" at bounding box center [54, 77] width 45 height 9
type input "0"
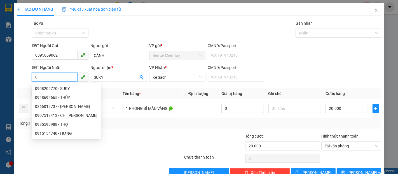
drag, startPoint x: 36, startPoint y: 79, endPoint x: 32, endPoint y: 79, distance: 3.4
click at [32, 79] on input "0" at bounding box center [54, 77] width 45 height 9
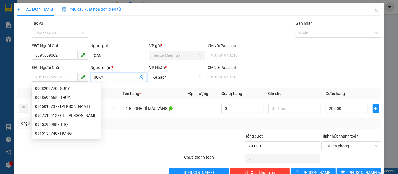
drag, startPoint x: 101, startPoint y: 78, endPoint x: 93, endPoint y: 78, distance: 7.6
click at [94, 78] on input "SUKY" at bounding box center [116, 77] width 44 height 6
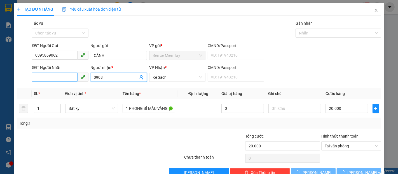
type input "0908"
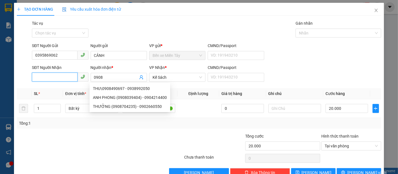
click at [52, 79] on input "SĐT Người Nhận" at bounding box center [54, 77] width 45 height 9
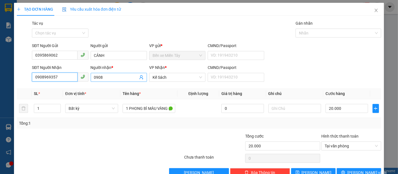
type input "0908969357"
click at [113, 79] on input "0908" at bounding box center [116, 77] width 44 height 6
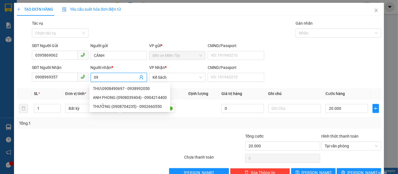
type input "0"
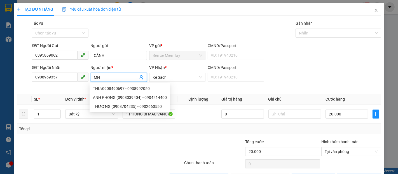
type input "M"
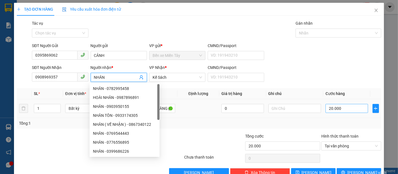
type input "NHÂN"
click at [354, 110] on input "20.000" at bounding box center [347, 108] width 42 height 9
type input "3"
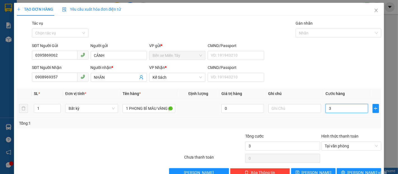
type input "30"
type input "300"
type input "3.000"
type input "30.000"
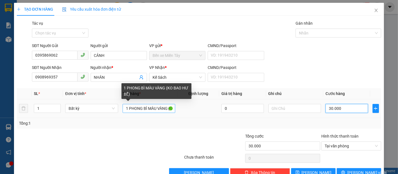
type input "30.000"
drag, startPoint x: 151, startPoint y: 107, endPoint x: 117, endPoint y: 112, distance: 33.7
click at [114, 112] on tr "1 Bất kỳ 1 PHONG BÌ MÀU VÀNG (KO BAO HƯ BỂ) 0 30.000" at bounding box center [199, 108] width 365 height 19
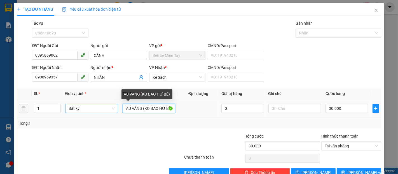
drag, startPoint x: 141, startPoint y: 105, endPoint x: 106, endPoint y: 109, distance: 34.4
click at [112, 109] on tr "1 Bất kỳ ÀU VÀNG (KO BAO HƯ BỂ) 0 30.000" at bounding box center [199, 108] width 365 height 19
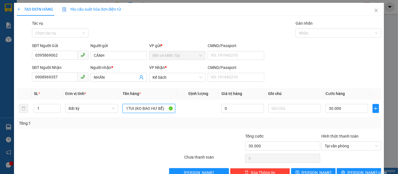
scroll to position [13, 0]
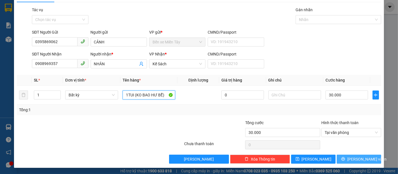
type input "1TUI (KO BAO HƯ BỂ)"
click at [362, 157] on span "[PERSON_NAME] và In" at bounding box center [367, 159] width 39 height 6
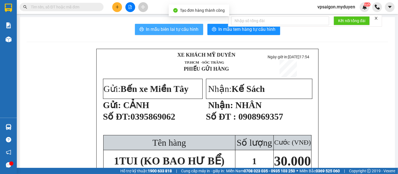
click at [187, 31] on span "In mẫu biên lai tự cấu hình" at bounding box center [172, 29] width 53 height 7
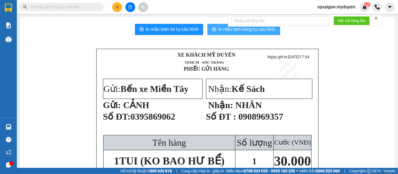
click at [221, 32] on span "In mẫu tem hàng tự cấu hình" at bounding box center [247, 29] width 57 height 7
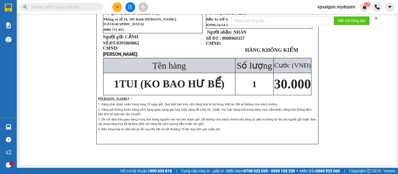
scroll to position [224, 0]
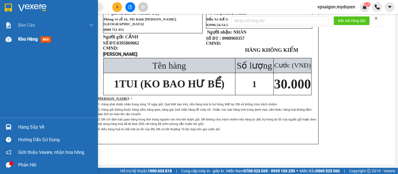
click at [29, 41] on span "Kho hàng" at bounding box center [28, 38] width 20 height 5
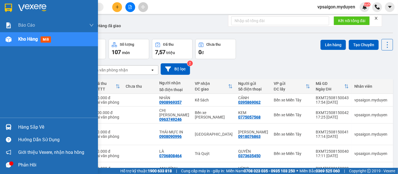
click at [35, 130] on div "Hàng sắp về" at bounding box center [56, 127] width 76 height 8
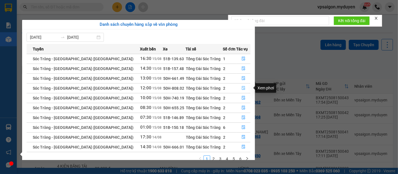
click at [242, 88] on icon "file-done" at bounding box center [244, 88] width 4 height 4
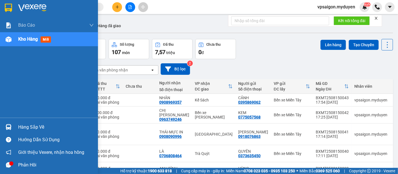
click at [35, 125] on div "Hàng sắp về" at bounding box center [56, 127] width 76 height 8
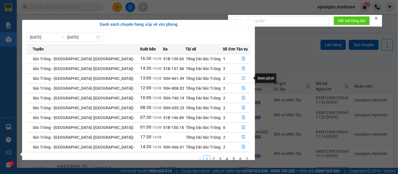
click at [242, 78] on icon "file-done" at bounding box center [243, 78] width 3 height 4
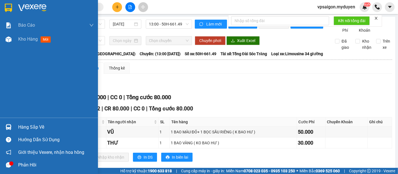
click at [32, 128] on div "Hàng sắp về" at bounding box center [56, 127] width 76 height 8
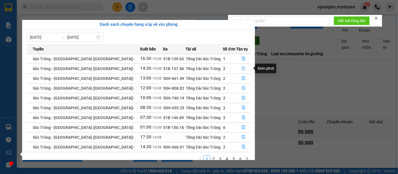
click at [242, 69] on icon "file-done" at bounding box center [244, 68] width 4 height 4
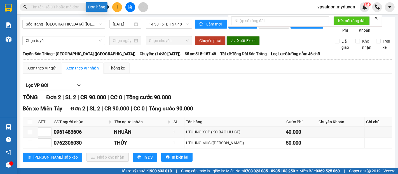
click at [119, 6] on icon "plus" at bounding box center [117, 7] width 4 height 4
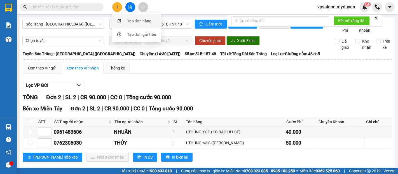
click at [149, 21] on div "Tạo đơn hàng" at bounding box center [139, 21] width 24 height 6
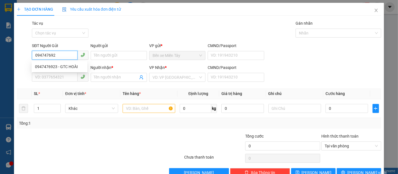
type input "0947476923"
click at [65, 66] on div "0947476923 - GTC HOÀI" at bounding box center [59, 67] width 49 height 6
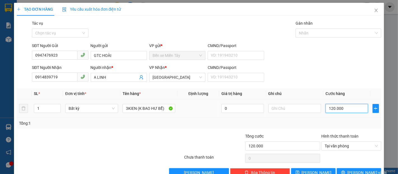
click at [341, 106] on input "120.000" at bounding box center [347, 108] width 42 height 9
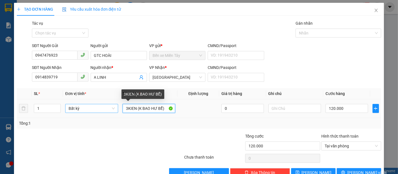
drag, startPoint x: 135, startPoint y: 110, endPoint x: 115, endPoint y: 111, distance: 19.6
click at [116, 111] on tr "1 Bất kỳ 3KIEN (K BAO HƯ BỂ) 0 120.000" at bounding box center [199, 108] width 365 height 19
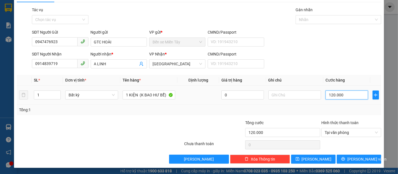
click at [343, 95] on input "120.000" at bounding box center [347, 94] width 42 height 9
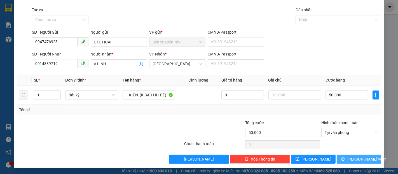
click at [366, 158] on button "[PERSON_NAME] và In" at bounding box center [359, 159] width 45 height 9
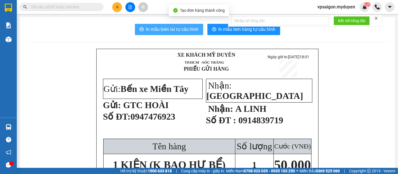
click at [180, 30] on span "In mẫu biên lai tự cấu hình" at bounding box center [172, 29] width 53 height 7
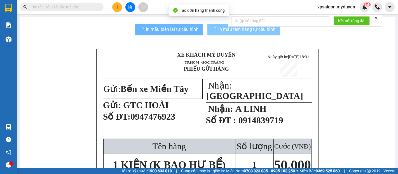
drag, startPoint x: 180, startPoint y: 30, endPoint x: 249, endPoint y: 32, distance: 69.8
click at [249, 32] on span "In mẫu tem hàng tự cấu hình" at bounding box center [247, 29] width 57 height 7
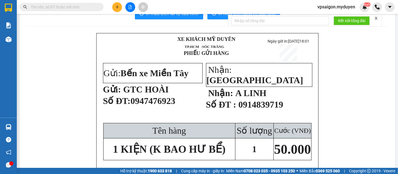
scroll to position [31, 0]
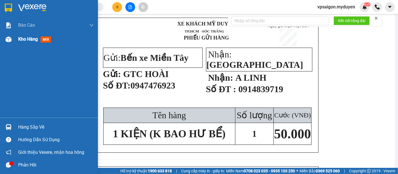
click at [36, 39] on span "Kho hàng" at bounding box center [28, 38] width 20 height 5
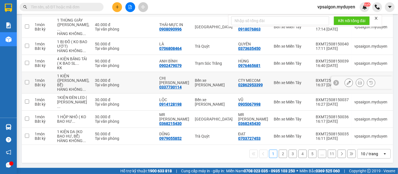
scroll to position [162, 0]
click at [279, 154] on button "2" at bounding box center [283, 154] width 8 height 8
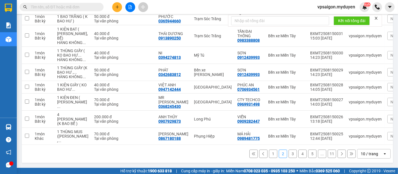
scroll to position [148, 0]
click at [347, 118] on icon at bounding box center [349, 119] width 4 height 4
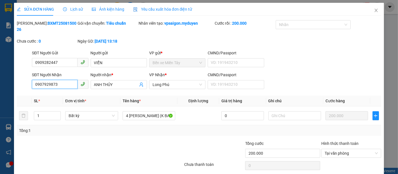
drag, startPoint x: 60, startPoint y: 76, endPoint x: 32, endPoint y: 79, distance: 28.2
click at [32, 80] on input "0907929873" at bounding box center [54, 84] width 45 height 9
paste input "0335230036"
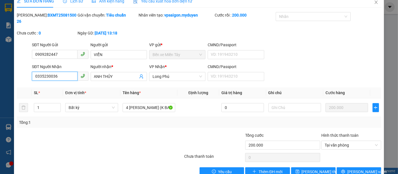
scroll to position [15, 0]
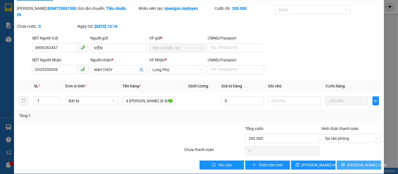
click at [359, 162] on span "[PERSON_NAME] và In" at bounding box center [367, 165] width 39 height 6
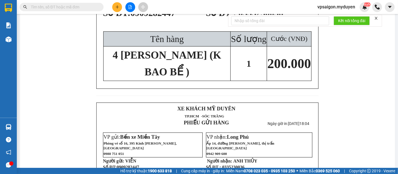
scroll to position [93, 0]
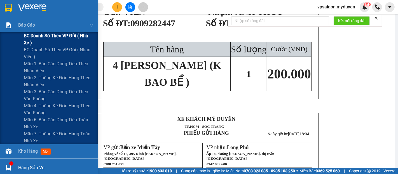
click at [35, 36] on span "BC doanh số theo VP gửi ( nhà xe )" at bounding box center [59, 39] width 70 height 14
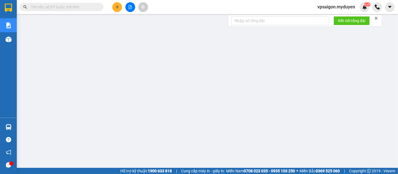
scroll to position [10, 0]
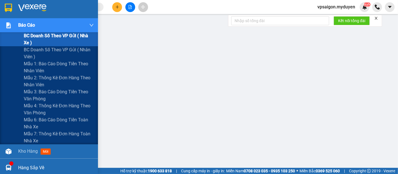
click at [42, 37] on span "BC doanh số theo VP gửi ( nhà xe )" at bounding box center [59, 39] width 70 height 14
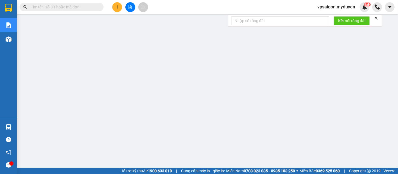
scroll to position [0, 0]
click at [118, 6] on icon "plus" at bounding box center [117, 7] width 4 height 4
click at [122, 21] on div at bounding box center [119, 21] width 7 height 6
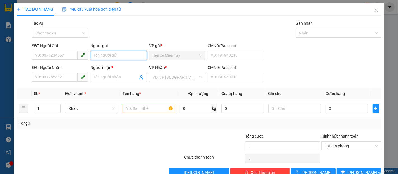
click at [100, 60] on input "Người gửi" at bounding box center [119, 55] width 56 height 9
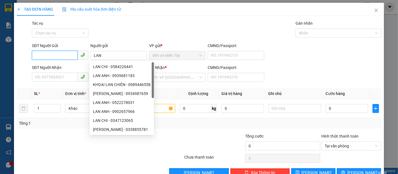
click at [48, 59] on input "SĐT Người Gửi" at bounding box center [54, 55] width 45 height 9
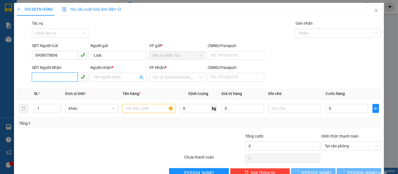
click at [67, 78] on input "SĐT Người Nhận" at bounding box center [54, 77] width 45 height 9
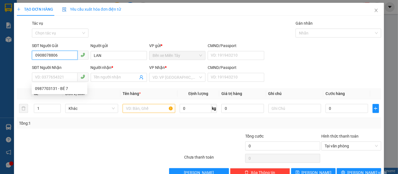
click at [62, 59] on input "0908078806" at bounding box center [54, 55] width 45 height 9
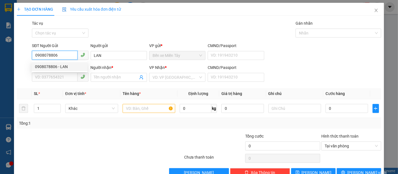
click at [65, 65] on div "0908078806 - LAN" at bounding box center [59, 67] width 49 height 6
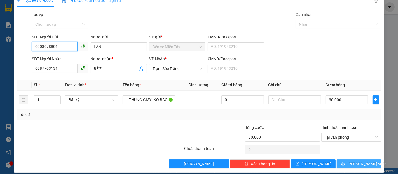
scroll to position [13, 0]
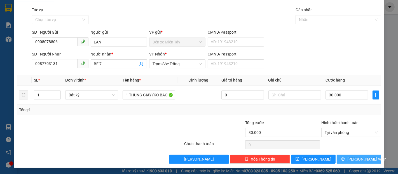
click at [354, 155] on button "[PERSON_NAME] và In" at bounding box center [359, 159] width 45 height 9
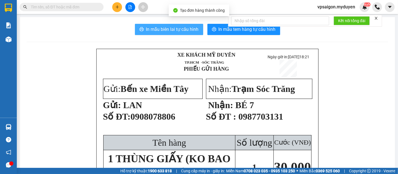
click at [168, 31] on span "In mẫu biên lai tự cấu hình" at bounding box center [172, 29] width 53 height 7
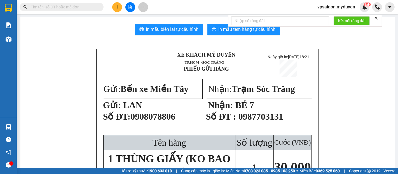
click at [121, 12] on div "Kết quả tìm kiếm ( 2 ) Bộ lọc Mã ĐH Trạng thái Món hàng Tổng cước Chưa cước Nhã…" at bounding box center [199, 7] width 398 height 14
click at [120, 11] on span at bounding box center [117, 7] width 10 height 10
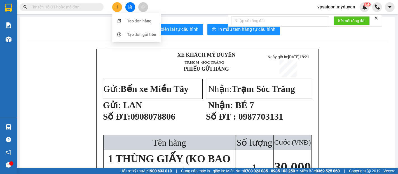
drag, startPoint x: 252, startPoint y: 87, endPoint x: 255, endPoint y: 58, distance: 29.6
click at [252, 87] on span "Trạm Sóc Trăng" at bounding box center [263, 89] width 63 height 10
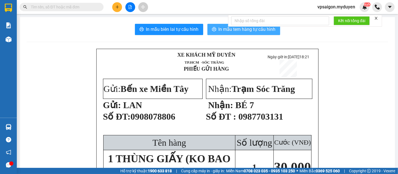
click at [245, 34] on button "In mẫu tem hàng tự cấu hình" at bounding box center [244, 29] width 73 height 11
click at [115, 10] on button at bounding box center [117, 7] width 10 height 10
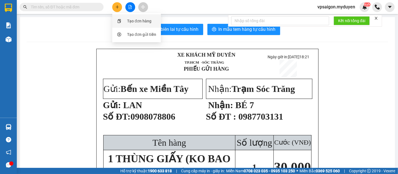
click at [143, 24] on div "Tạo đơn hàng" at bounding box center [139, 21] width 24 height 6
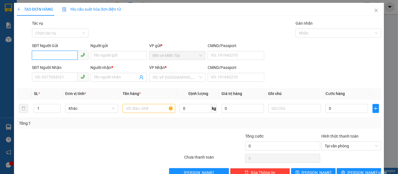
click at [55, 60] on span at bounding box center [60, 55] width 56 height 9
click at [43, 80] on input "SĐT Người Nhận" at bounding box center [54, 77] width 45 height 9
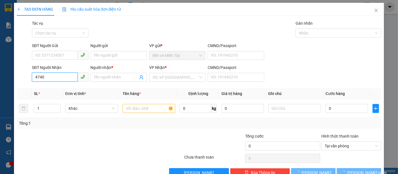
click at [45, 79] on input "4740" at bounding box center [54, 77] width 45 height 9
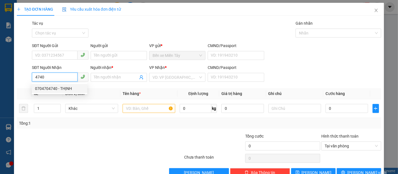
click at [65, 88] on div "0704704740 - THỊNH" at bounding box center [59, 88] width 49 height 6
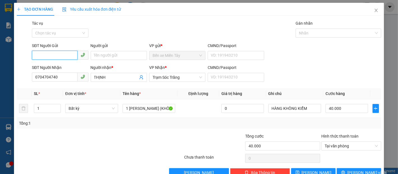
click at [62, 56] on input "SĐT Người Gửi" at bounding box center [54, 55] width 45 height 9
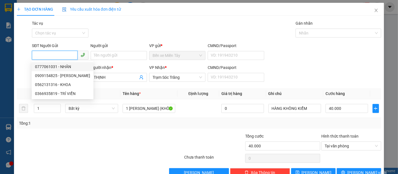
click at [64, 65] on div "0777061031 - NHÂN" at bounding box center [62, 67] width 55 height 6
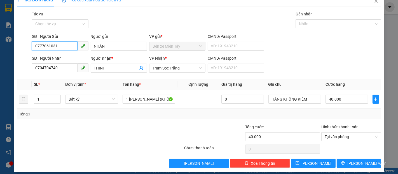
scroll to position [13, 0]
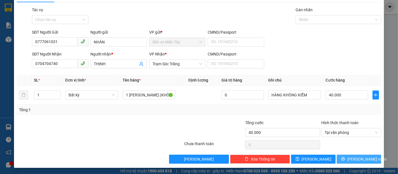
click at [356, 157] on span "[PERSON_NAME] và In" at bounding box center [367, 159] width 39 height 6
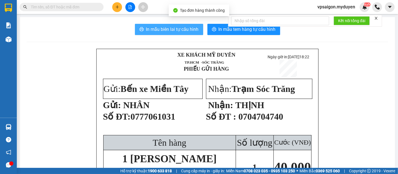
click at [161, 28] on span "In mẫu biên lai tự cấu hình" at bounding box center [172, 29] width 53 height 7
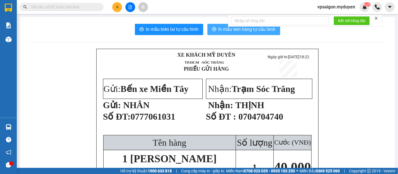
click at [252, 33] on button "In mẫu tem hàng tự cấu hình" at bounding box center [244, 29] width 73 height 11
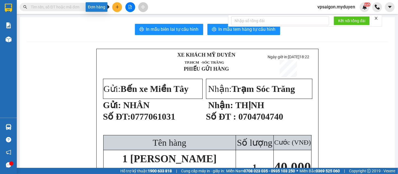
click at [115, 8] on button at bounding box center [117, 7] width 10 height 10
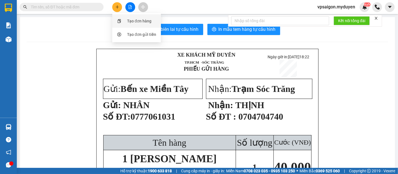
click at [142, 19] on div "Tạo đơn hàng" at bounding box center [139, 21] width 24 height 6
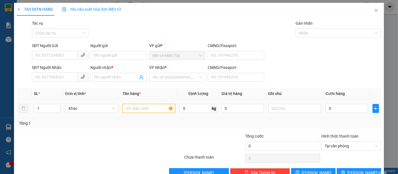
click at [144, 109] on input "text" at bounding box center [149, 108] width 53 height 9
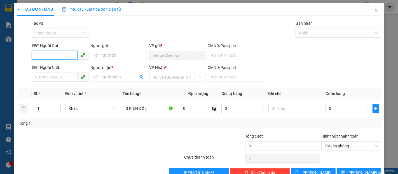
click at [52, 59] on input "SĐT Người Gửi" at bounding box center [54, 55] width 45 height 9
click at [59, 65] on div "0792207633 - CHÂU" at bounding box center [59, 67] width 49 height 6
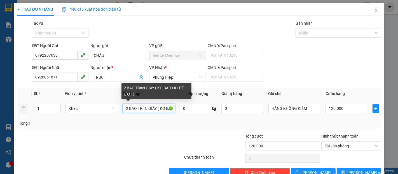
drag, startPoint x: 160, startPoint y: 109, endPoint x: 139, endPoint y: 107, distance: 20.8
click at [139, 107] on input "2 BAO TR=N GIẤY ( KO BAO HƯ BỂ ƯỚT)" at bounding box center [149, 108] width 53 height 9
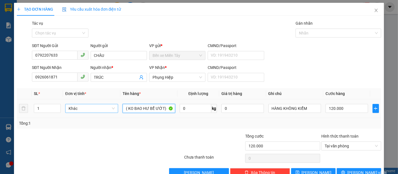
drag, startPoint x: 156, startPoint y: 109, endPoint x: 113, endPoint y: 105, distance: 43.1
click at [113, 105] on tr "1 Khác ( KO BAO HƯ BỂ ƯỚT) 0 kg 0 HÀNG KHÔNG KIỂM 120.000" at bounding box center [199, 108] width 365 height 19
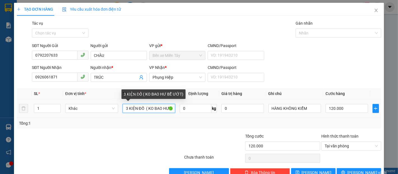
click at [144, 109] on input "3 KIỆN ĐỒ ( KO BAO HƯ BỂ ƯỚT)" at bounding box center [149, 108] width 53 height 9
click at [143, 109] on input "3 KIỆN ĐỒ ( KO BAO HƯ BỂ ƯỚT)" at bounding box center [149, 108] width 53 height 9
click at [144, 109] on input "3 KIỆN ĐỒ ( KO BAO HƯ BỂ ƯỚT)" at bounding box center [149, 108] width 53 height 9
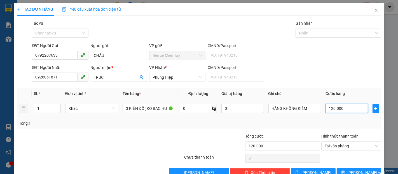
click at [350, 105] on input "120.000" at bounding box center [347, 108] width 42 height 9
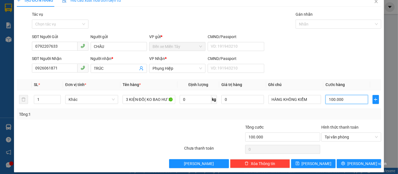
scroll to position [13, 0]
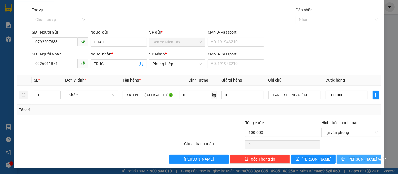
click at [374, 159] on button "[PERSON_NAME] và In" at bounding box center [359, 159] width 45 height 9
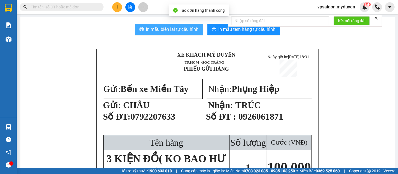
click at [168, 31] on span "In mẫu biên lai tự cấu hình" at bounding box center [172, 29] width 53 height 7
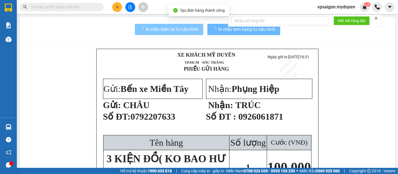
click at [214, 32] on button "In mẫu tem hàng tự cấu hình" at bounding box center [244, 29] width 73 height 11
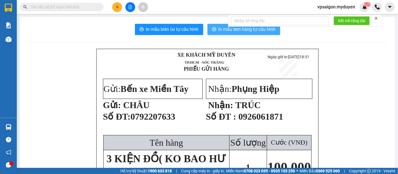
click at [238, 32] on span "In mẫu tem hàng tự cấu hình" at bounding box center [247, 29] width 57 height 7
click at [212, 33] on button "In mẫu tem hàng tự cấu hình" at bounding box center [244, 29] width 73 height 11
click at [220, 31] on span "In mẫu tem hàng tự cấu hình" at bounding box center [247, 29] width 57 height 7
click at [117, 10] on button at bounding box center [117, 7] width 10 height 10
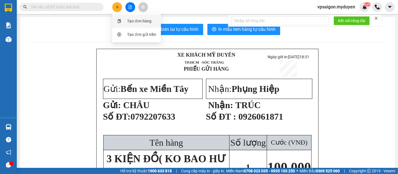
click at [133, 22] on div "Tạo đơn hàng" at bounding box center [139, 21] width 24 height 6
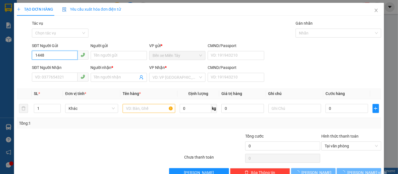
click at [62, 55] on input "1448" at bounding box center [54, 55] width 45 height 9
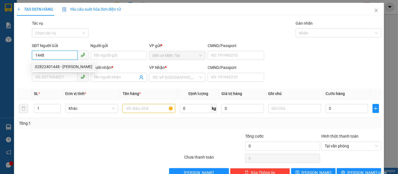
click at [71, 69] on div "02822401448 - TẢN ĐÀ" at bounding box center [63, 67] width 57 height 6
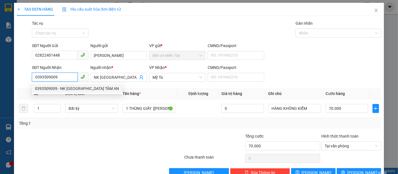
drag, startPoint x: 64, startPoint y: 76, endPoint x: 32, endPoint y: 79, distance: 32.6
click at [32, 79] on input "0393509009" at bounding box center [54, 77] width 45 height 9
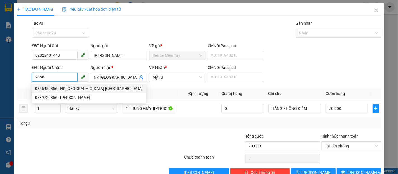
click at [61, 89] on div "0346459856 - NK SÀI GÒN LONG PHÚ" at bounding box center [89, 88] width 108 height 6
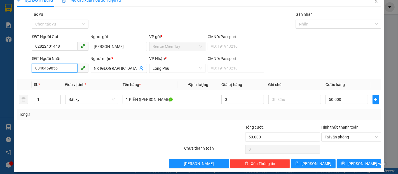
scroll to position [13, 0]
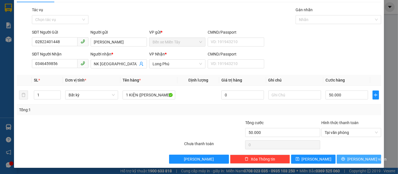
click at [358, 161] on span "[PERSON_NAME] và In" at bounding box center [367, 159] width 39 height 6
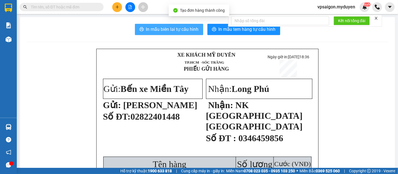
click at [175, 29] on span "In mẫu biên lai tự cấu hình" at bounding box center [172, 29] width 53 height 7
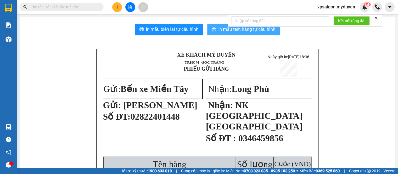
click at [264, 31] on span "In mẫu tem hàng tự cấu hình" at bounding box center [247, 29] width 57 height 7
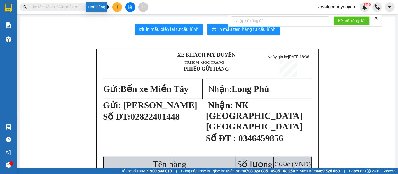
click at [118, 11] on button at bounding box center [117, 7] width 10 height 10
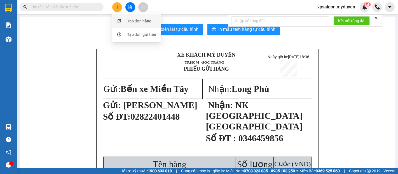
click at [143, 17] on div "Tạo đơn hàng" at bounding box center [137, 21] width 42 height 11
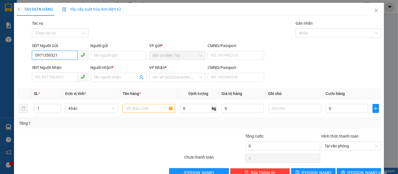
drag, startPoint x: 47, startPoint y: 57, endPoint x: 33, endPoint y: 58, distance: 13.5
click at [33, 58] on input "0971350321" at bounding box center [54, 55] width 45 height 9
click at [62, 80] on input "SĐT Người Nhận" at bounding box center [54, 77] width 45 height 9
paste input "0971350321"
click at [101, 80] on input "Người nhận *" at bounding box center [116, 77] width 44 height 6
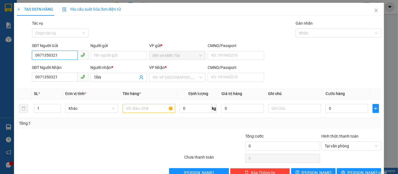
drag, startPoint x: 54, startPoint y: 58, endPoint x: 33, endPoint y: 58, distance: 20.7
click at [33, 58] on input "0971350321" at bounding box center [54, 55] width 45 height 9
click at [98, 55] on input "Người gửi" at bounding box center [119, 55] width 56 height 9
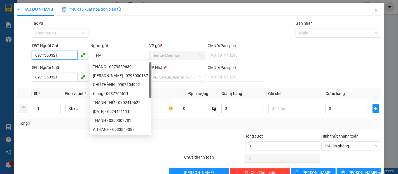
click at [69, 52] on input "0971350321" at bounding box center [54, 55] width 45 height 9
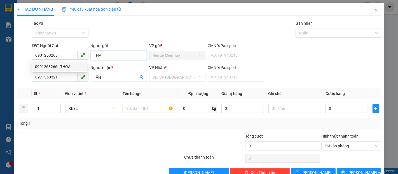
click at [116, 57] on input "THA" at bounding box center [119, 55] width 56 height 9
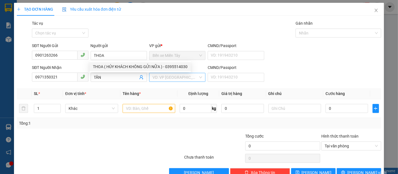
click at [158, 78] on input "search" at bounding box center [176, 77] width 46 height 8
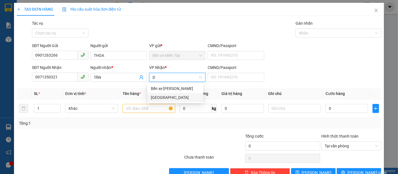
click at [162, 98] on div "[GEOGRAPHIC_DATA]" at bounding box center [175, 97] width 49 height 6
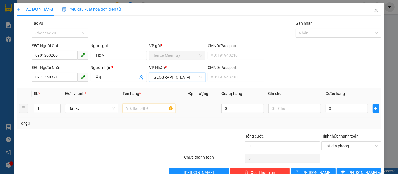
click at [153, 106] on input "text" at bounding box center [149, 108] width 53 height 9
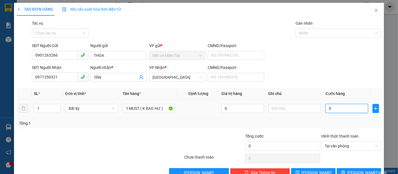
click at [338, 108] on input "0" at bounding box center [347, 108] width 42 height 9
drag, startPoint x: 333, startPoint y: 107, endPoint x: 308, endPoint y: 112, distance: 25.1
click at [308, 112] on tr "1 Bất kỳ 1 MUST ( K BAO HƯ ) 0 0" at bounding box center [199, 108] width 365 height 19
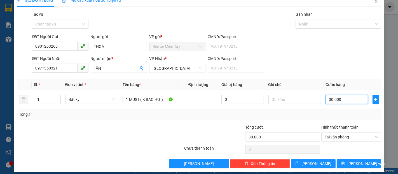
scroll to position [13, 0]
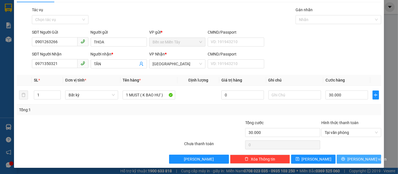
click at [355, 160] on span "[PERSON_NAME] và In" at bounding box center [367, 159] width 39 height 6
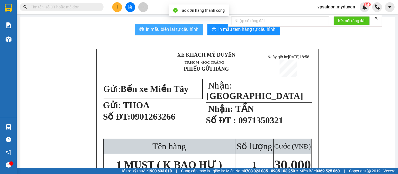
click at [184, 32] on span "In mẫu biên lai tự cấu hình" at bounding box center [172, 29] width 53 height 7
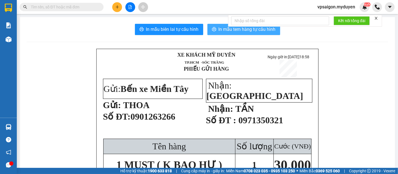
click at [248, 32] on span "In mẫu tem hàng tự cấu hình" at bounding box center [247, 29] width 57 height 7
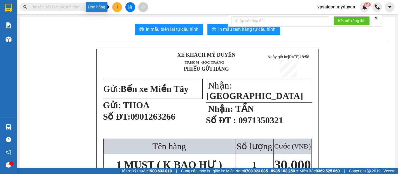
click at [119, 9] on icon "plus" at bounding box center [117, 7] width 4 height 4
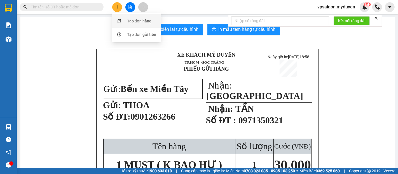
click at [144, 22] on div "Tạo đơn hàng" at bounding box center [139, 21] width 24 height 6
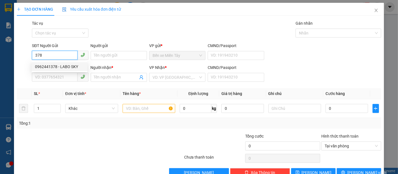
click at [66, 69] on div "0962441378 - LABO SKY" at bounding box center [59, 67] width 49 height 6
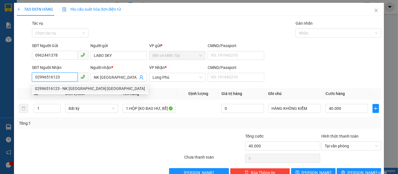
drag, startPoint x: 62, startPoint y: 75, endPoint x: 23, endPoint y: 76, distance: 38.7
click at [23, 76] on div "SĐT Người Nhận 02996516123 Người nhận * NK SÀI GÒN LONG PHÚ VP Nhận * Long Phú …" at bounding box center [199, 74] width 366 height 20
click at [59, 89] on div "0869222819 - NK TÂM AN ĐẠI NGÃI" at bounding box center [77, 88] width 84 height 6
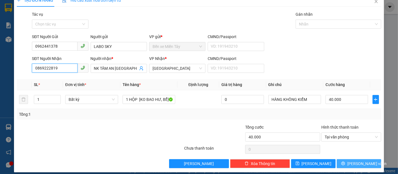
scroll to position [13, 0]
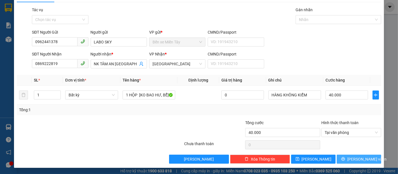
click at [359, 161] on span "[PERSON_NAME] và In" at bounding box center [367, 159] width 39 height 6
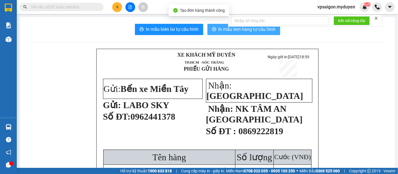
click at [229, 30] on span "In mẫu tem hàng tự cấu hình" at bounding box center [247, 29] width 57 height 7
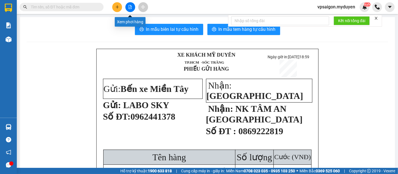
click at [119, 6] on button at bounding box center [117, 7] width 10 height 10
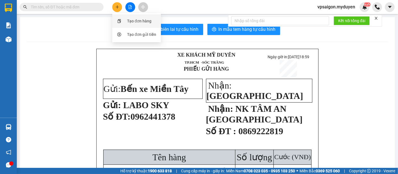
click at [150, 22] on div "Tạo đơn hàng" at bounding box center [139, 21] width 24 height 6
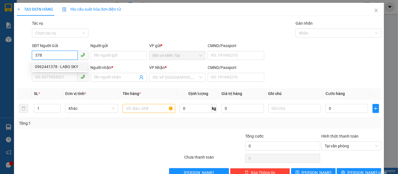
click at [67, 64] on div "0962441378 - LABO SKY" at bounding box center [59, 67] width 49 height 6
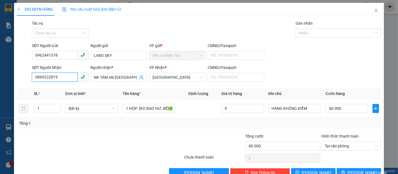
drag, startPoint x: 54, startPoint y: 76, endPoint x: 25, endPoint y: 76, distance: 29.1
click at [25, 76] on div "SĐT Người Nhận 0869222819 Người nhận * NK TÂM AN ĐẠI NGÃI VP Nhận * Đại Ngãi CM…" at bounding box center [199, 74] width 366 height 20
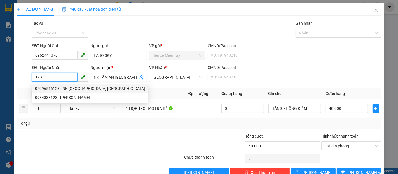
click at [71, 86] on div "02996516123 - NK SÀI GÒN LONG PHÚ" at bounding box center [90, 88] width 110 height 6
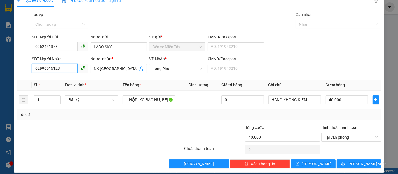
scroll to position [13, 0]
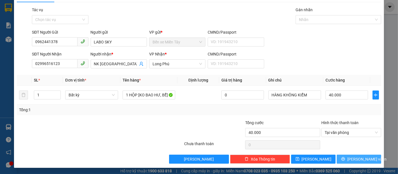
click at [359, 160] on span "[PERSON_NAME] và In" at bounding box center [367, 159] width 39 height 6
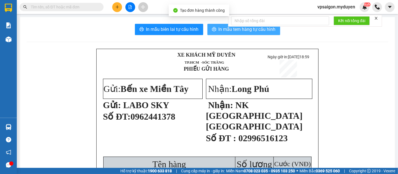
click at [235, 32] on span "In mẫu tem hàng tự cấu hình" at bounding box center [247, 29] width 57 height 7
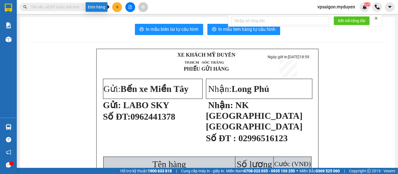
click at [117, 6] on icon "plus" at bounding box center [117, 6] width 0 height 3
click at [137, 19] on div "Tạo đơn hàng" at bounding box center [139, 21] width 24 height 6
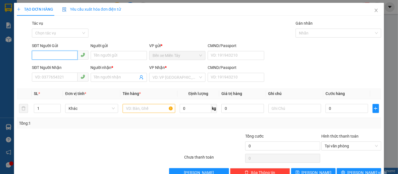
click at [57, 56] on input "SĐT Người Gửi" at bounding box center [54, 55] width 45 height 9
click at [117, 56] on input "Người gửi" at bounding box center [119, 55] width 56 height 9
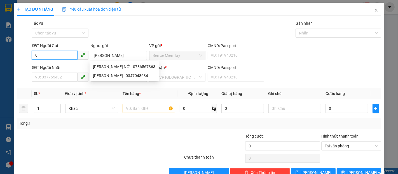
click at [62, 59] on input "0" at bounding box center [54, 55] width 45 height 9
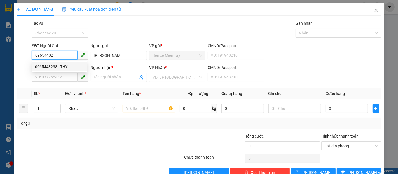
click at [61, 67] on div "0965443238 - THY" at bounding box center [59, 67] width 49 height 6
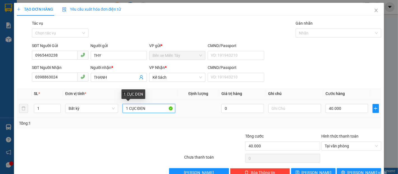
drag, startPoint x: 146, startPoint y: 109, endPoint x: 119, endPoint y: 109, distance: 26.6
click at [120, 109] on td "1 CỤC ĐEN" at bounding box center [148, 108] width 57 height 19
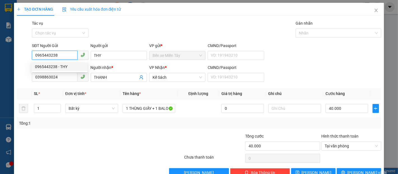
drag, startPoint x: 54, startPoint y: 56, endPoint x: 32, endPoint y: 57, distance: 22.4
click at [32, 57] on input "0965443238" at bounding box center [54, 55] width 45 height 9
click at [118, 76] on input "THANH" at bounding box center [116, 77] width 44 height 6
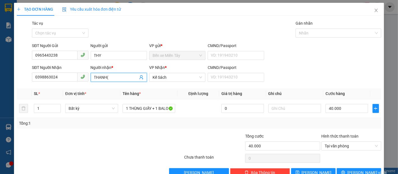
paste input "0965443238"
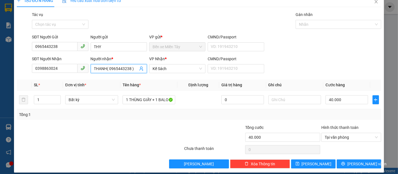
scroll to position [13, 0]
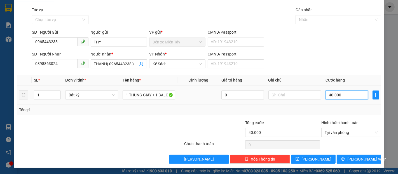
click at [352, 94] on input "40.000" at bounding box center [347, 94] width 42 height 9
drag, startPoint x: 335, startPoint y: 96, endPoint x: 321, endPoint y: 97, distance: 14.6
click at [324, 97] on td "0" at bounding box center [347, 95] width 47 height 19
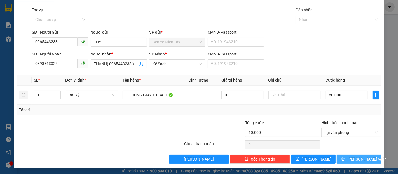
click at [368, 162] on button "[PERSON_NAME] và In" at bounding box center [359, 159] width 45 height 9
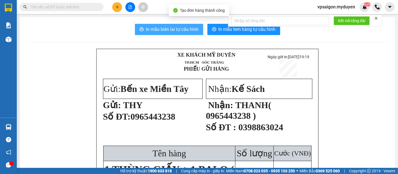
click at [183, 33] on button "In mẫu biên lai tự cấu hình" at bounding box center [169, 29] width 68 height 11
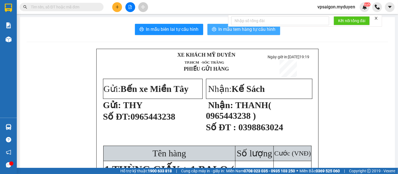
click at [233, 29] on span "In mẫu tem hàng tự cấu hình" at bounding box center [247, 29] width 57 height 7
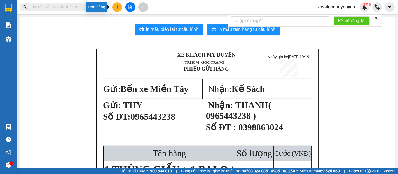
click at [114, 5] on button at bounding box center [117, 7] width 10 height 10
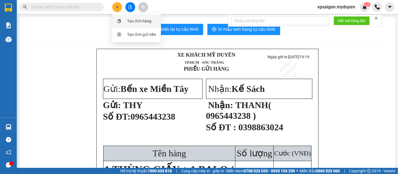
click at [140, 22] on div "Tạo đơn hàng" at bounding box center [139, 21] width 24 height 6
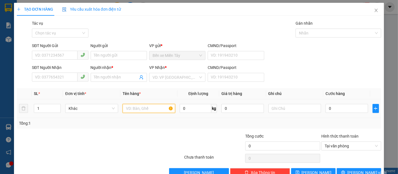
click at [159, 109] on input "text" at bounding box center [149, 108] width 53 height 9
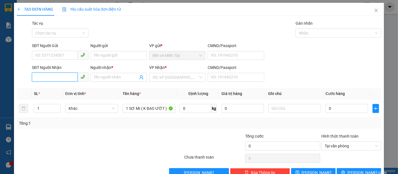
click at [54, 76] on input "SĐT Người Nhận" at bounding box center [54, 77] width 45 height 9
click at [64, 90] on div "0944507515 - THU CÚC" at bounding box center [59, 88] width 49 height 6
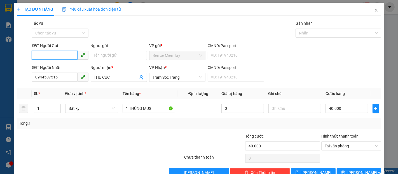
click at [67, 58] on input "SĐT Người Gửi" at bounding box center [54, 55] width 45 height 9
click at [69, 66] on div "0796907931 - THANH TÚ" at bounding box center [66, 67] width 63 height 6
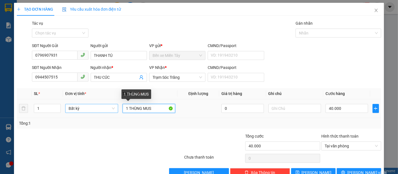
drag, startPoint x: 138, startPoint y: 109, endPoint x: 108, endPoint y: 109, distance: 30.5
click at [108, 109] on tr "1 Bất kỳ 1 THÙNG MUS 0 40.000" at bounding box center [199, 108] width 365 height 19
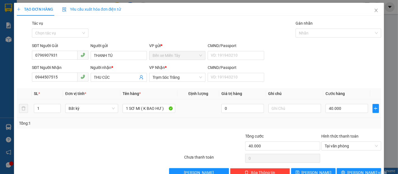
click at [338, 116] on td "40.000" at bounding box center [347, 108] width 47 height 19
click at [340, 111] on input "40.000" at bounding box center [347, 108] width 42 height 9
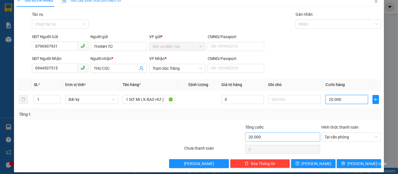
scroll to position [13, 0]
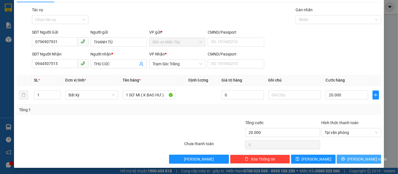
click at [365, 161] on span "[PERSON_NAME] và In" at bounding box center [367, 159] width 39 height 6
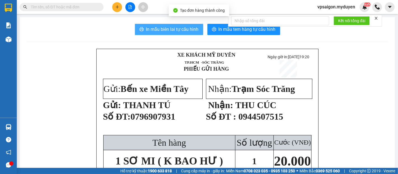
click at [175, 31] on span "In mẫu biên lai tự cấu hình" at bounding box center [172, 29] width 53 height 7
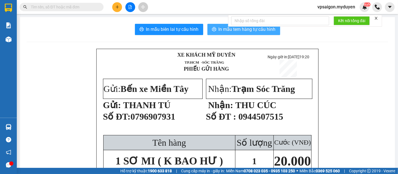
click at [264, 33] on span "In mẫu tem hàng tự cấu hình" at bounding box center [247, 29] width 57 height 7
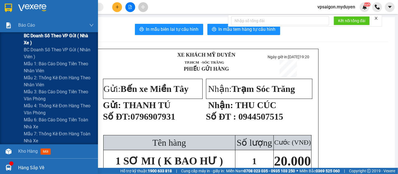
click at [54, 35] on span "BC doanh số theo VP gửi ( nhà xe )" at bounding box center [59, 39] width 70 height 14
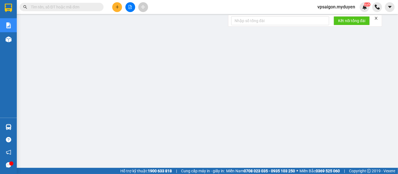
click at [119, 10] on button at bounding box center [117, 7] width 10 height 10
click at [147, 22] on div "Tạo đơn hàng" at bounding box center [139, 21] width 24 height 6
click at [119, 6] on button at bounding box center [117, 7] width 10 height 10
click at [152, 21] on div "Tạo đơn hàng" at bounding box center [139, 21] width 24 height 6
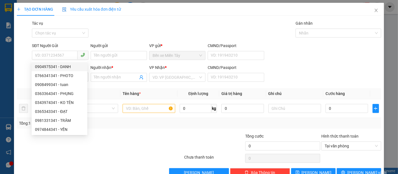
click at [111, 94] on th "Đơn vị tính *" at bounding box center [91, 93] width 57 height 11
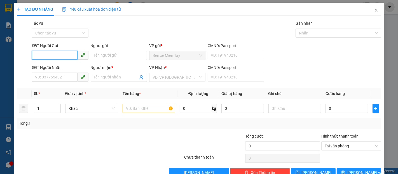
click at [49, 57] on input "SĐT Người Gửi" at bounding box center [54, 55] width 45 height 9
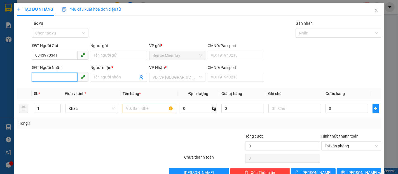
click at [57, 77] on input "SĐT Người Nhận" at bounding box center [54, 77] width 45 height 9
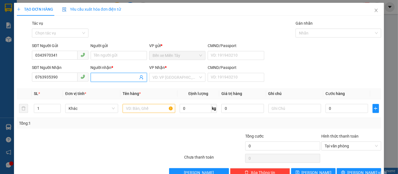
click at [94, 76] on input "Người nhận *" at bounding box center [116, 77] width 44 height 6
click at [103, 53] on input "Người gửi" at bounding box center [119, 55] width 56 height 9
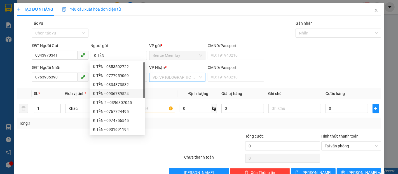
click at [182, 75] on input "search" at bounding box center [176, 77] width 46 height 8
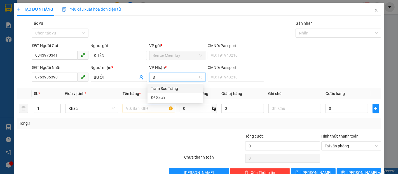
click at [178, 88] on div "Trạm Sóc Trăng" at bounding box center [175, 88] width 49 height 6
click at [141, 110] on input "text" at bounding box center [149, 108] width 53 height 9
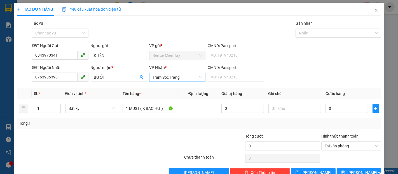
click at [179, 81] on div "VP Nhận * Trạm Sóc Trăng" at bounding box center [177, 74] width 56 height 20
click at [181, 80] on span "Trạm Sóc Trăng" at bounding box center [178, 77] width 50 height 8
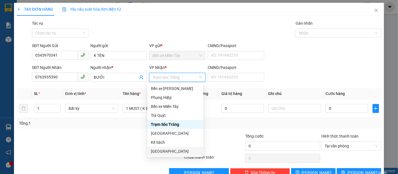
click at [172, 152] on div "[GEOGRAPHIC_DATA]" at bounding box center [175, 151] width 49 height 6
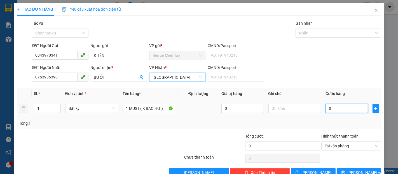
click at [346, 112] on input "0" at bounding box center [347, 108] width 42 height 9
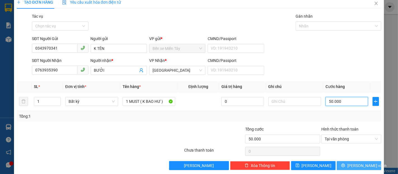
scroll to position [13, 0]
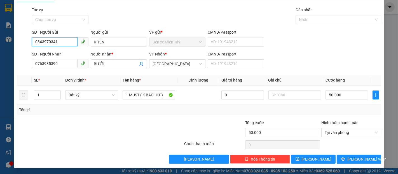
click at [44, 42] on input "0343970341" at bounding box center [54, 41] width 45 height 9
click at [376, 157] on button "[PERSON_NAME] và In" at bounding box center [359, 159] width 45 height 9
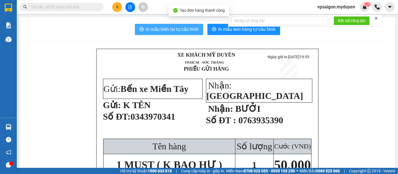
click at [159, 31] on span "In mẫu biên lai tự cấu hình" at bounding box center [172, 29] width 53 height 7
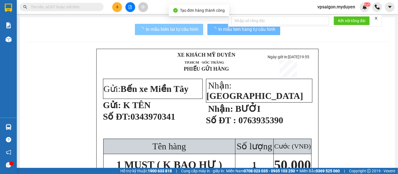
click at [238, 33] on span "In mẫu tem hàng tự cấu hình" at bounding box center [247, 29] width 57 height 7
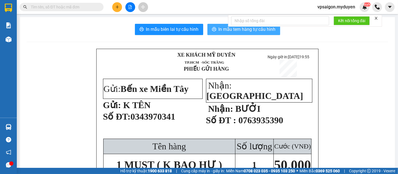
click at [238, 33] on span "In mẫu tem hàng tự cấu hình" at bounding box center [247, 29] width 57 height 7
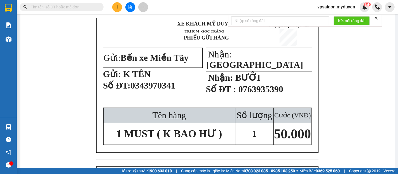
click at [114, 8] on button at bounding box center [117, 7] width 10 height 10
click at [142, 24] on div "Tạo đơn hàng" at bounding box center [139, 21] width 24 height 6
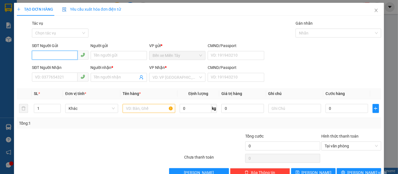
click at [57, 54] on input "SĐT Người Gửi" at bounding box center [54, 55] width 45 height 9
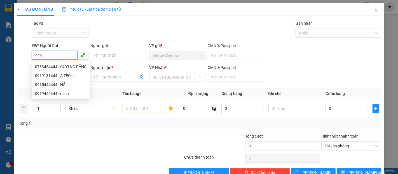
click at [63, 55] on input "444" at bounding box center [54, 55] width 45 height 9
drag, startPoint x: 66, startPoint y: 75, endPoint x: 92, endPoint y: 68, distance: 27.1
click at [66, 75] on div "0919131444 - A TÈO...." at bounding box center [61, 76] width 52 height 6
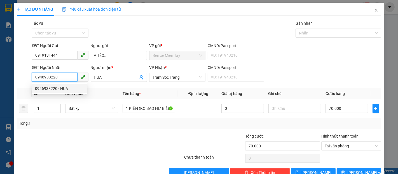
drag, startPoint x: 66, startPoint y: 80, endPoint x: 28, endPoint y: 86, distance: 38.8
click at [28, 86] on div "Transit Pickup Surcharge Ids Transit Deliver Surcharge Ids Transit Deliver Surc…" at bounding box center [199, 98] width 365 height 157
click at [67, 89] on div "0987737631 - ĐÔNG..." at bounding box center [66, 88] width 63 height 6
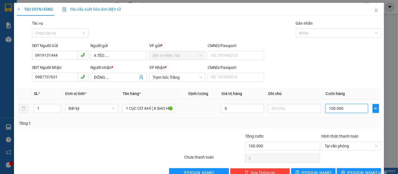
click at [342, 109] on input "100.000" at bounding box center [347, 108] width 42 height 9
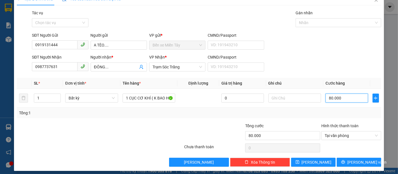
scroll to position [13, 0]
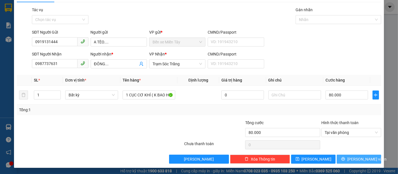
click at [360, 162] on button "[PERSON_NAME] và In" at bounding box center [359, 159] width 45 height 9
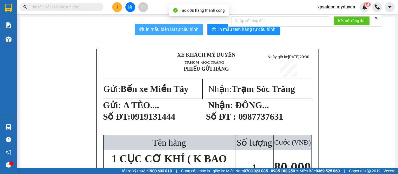
click at [178, 31] on span "In mẫu biên lai tự cấu hình" at bounding box center [172, 29] width 53 height 7
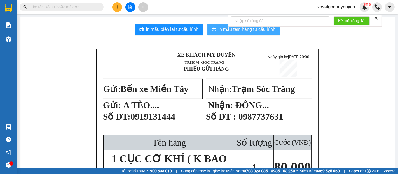
click at [265, 33] on button "In mẫu tem hàng tự cấu hình" at bounding box center [244, 29] width 73 height 11
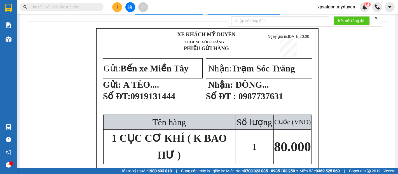
scroll to position [31, 0]
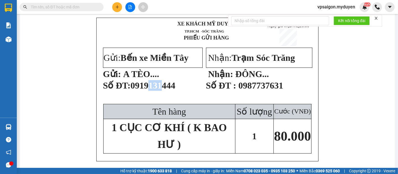
drag, startPoint x: 151, startPoint y: 89, endPoint x: 162, endPoint y: 89, distance: 10.9
click at [162, 89] on span "0919131444" at bounding box center [153, 85] width 45 height 10
drag, startPoint x: 259, startPoint y: 90, endPoint x: 272, endPoint y: 90, distance: 13.5
click at [272, 90] on span "0987737631" at bounding box center [261, 85] width 45 height 10
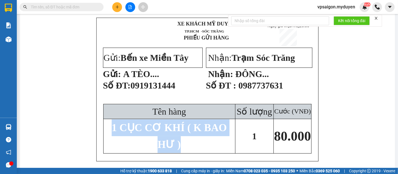
drag, startPoint x: 111, startPoint y: 132, endPoint x: 245, endPoint y: 132, distance: 133.6
click at [245, 132] on tr "1 CỤC CƠ KHÍ ( K BAO HƯ ) 1 80.000" at bounding box center [207, 136] width 208 height 34
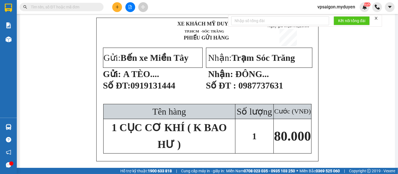
click at [278, 139] on span "80.000" at bounding box center [292, 136] width 37 height 15
click at [115, 7] on button at bounding box center [117, 7] width 10 height 10
click at [132, 22] on div "Tạo đơn hàng" at bounding box center [139, 21] width 24 height 6
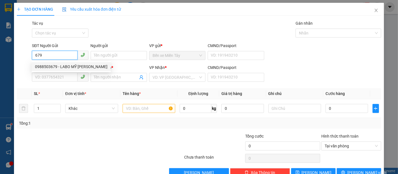
click at [67, 68] on div "0988503679 - LABO MỸ Á" at bounding box center [71, 67] width 73 height 6
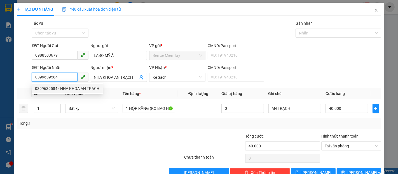
drag, startPoint x: 62, startPoint y: 76, endPoint x: 36, endPoint y: 82, distance: 26.3
click at [36, 82] on span "0399639584" at bounding box center [60, 77] width 56 height 9
click at [56, 85] on div "0941422699 - NHA KHOA TÂM ĐỨC" at bounding box center [67, 88] width 70 height 9
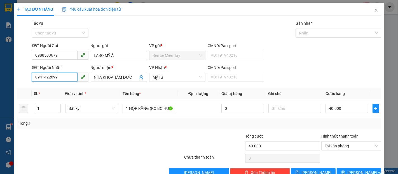
scroll to position [13, 0]
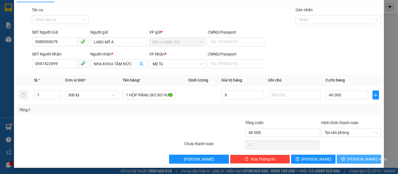
drag, startPoint x: 365, startPoint y: 156, endPoint x: 336, endPoint y: 107, distance: 56.6
click at [365, 156] on span "[PERSON_NAME] và In" at bounding box center [367, 159] width 39 height 6
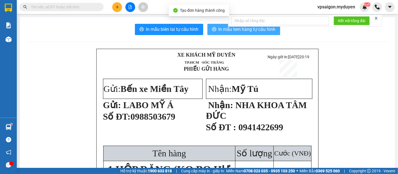
click at [246, 35] on button "In mẫu tem hàng tự cấu hình" at bounding box center [244, 29] width 73 height 11
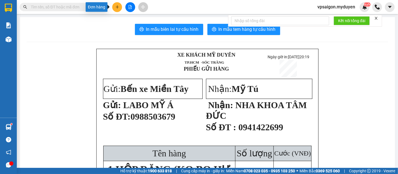
click at [116, 8] on icon "plus" at bounding box center [117, 7] width 4 height 4
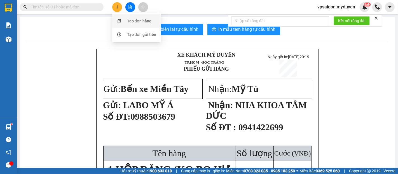
click at [143, 21] on div "Tạo đơn hàng" at bounding box center [139, 21] width 24 height 6
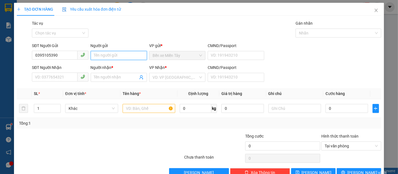
click at [134, 54] on input "Người gửi" at bounding box center [119, 55] width 56 height 9
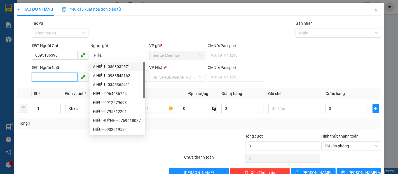
click at [62, 79] on input "SĐT Người Nhận" at bounding box center [54, 77] width 45 height 9
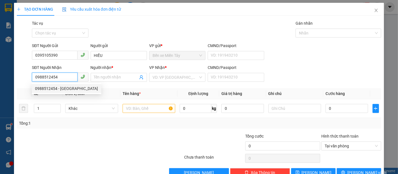
click at [77, 88] on div "0988512454 - TRUNG ĐỨC" at bounding box center [66, 88] width 63 height 6
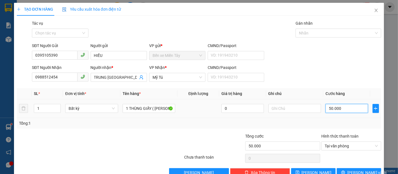
click at [352, 109] on input "50.000" at bounding box center [347, 108] width 42 height 9
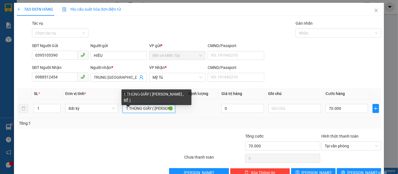
drag, startPoint x: 148, startPoint y: 109, endPoint x: 143, endPoint y: 109, distance: 5.0
click at [125, 109] on input "1 THÙNG GIẤY ( KO BAO HƯ , BỂ )" at bounding box center [149, 108] width 53 height 9
drag, startPoint x: 149, startPoint y: 109, endPoint x: 112, endPoint y: 109, distance: 37.3
click at [112, 109] on tr "1 Bất kỳ 1 THÙNG GIẤY ( KO BAO HƯ , BỂ ) 0 70.000" at bounding box center [199, 108] width 365 height 19
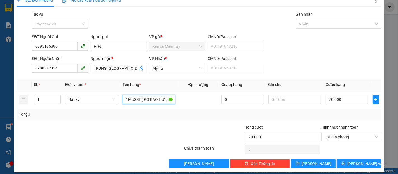
scroll to position [13, 0]
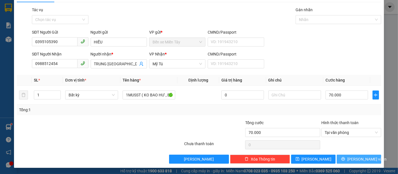
click at [364, 159] on span "[PERSON_NAME] và In" at bounding box center [367, 159] width 39 height 6
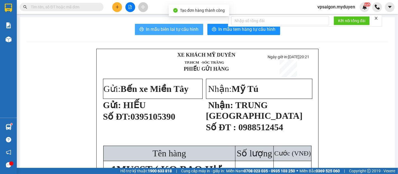
click at [178, 31] on span "In mẫu biên lai tự cấu hình" at bounding box center [172, 29] width 53 height 7
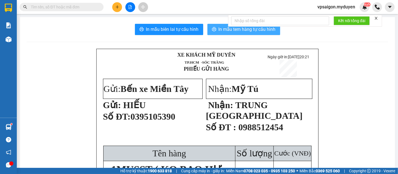
click at [253, 31] on span "In mẫu tem hàng tự cấu hình" at bounding box center [247, 29] width 57 height 7
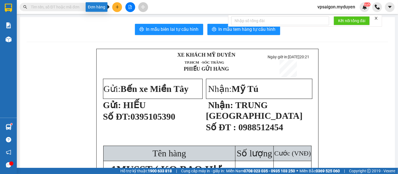
click at [116, 6] on icon "plus" at bounding box center [117, 7] width 4 height 4
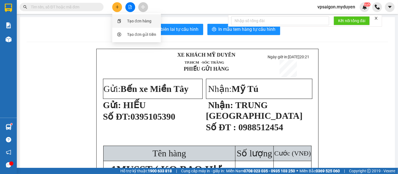
click at [131, 20] on div "Tạo đơn hàng" at bounding box center [139, 21] width 24 height 6
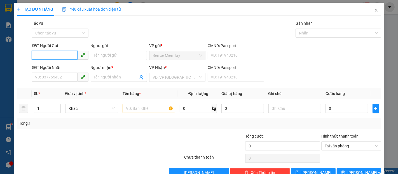
click at [47, 57] on input "SĐT Người Gửi" at bounding box center [54, 55] width 45 height 9
click at [47, 57] on input "204" at bounding box center [54, 55] width 45 height 9
click at [63, 67] on div "0913050204 - ĐỆ" at bounding box center [59, 67] width 49 height 6
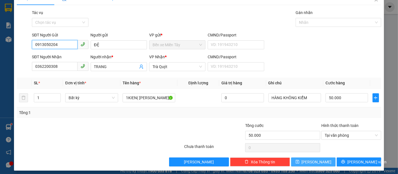
scroll to position [13, 0]
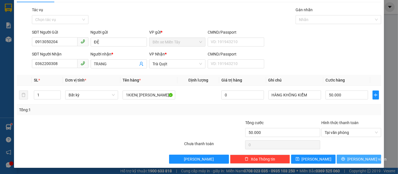
click at [368, 159] on button "[PERSON_NAME] và In" at bounding box center [359, 159] width 45 height 9
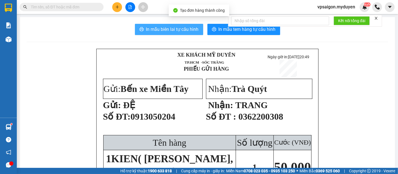
click at [184, 31] on span "In mẫu biên lai tự cấu hình" at bounding box center [172, 29] width 53 height 7
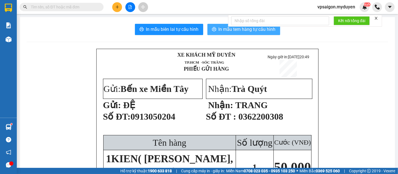
click at [248, 32] on span "In mẫu tem hàng tự cấu hình" at bounding box center [247, 29] width 57 height 7
click at [120, 5] on button at bounding box center [117, 7] width 10 height 10
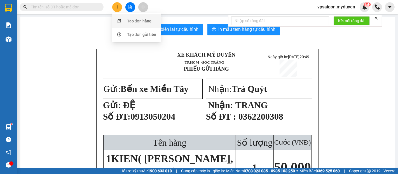
click at [139, 22] on div "Tạo đơn hàng" at bounding box center [139, 21] width 24 height 6
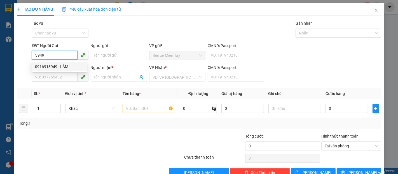
click at [61, 67] on div "0916913949 - LÂM" at bounding box center [59, 67] width 49 height 6
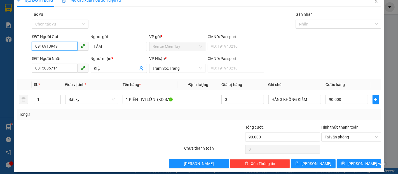
scroll to position [13, 0]
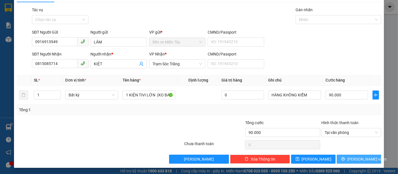
click at [353, 158] on span "[PERSON_NAME] và In" at bounding box center [367, 159] width 39 height 6
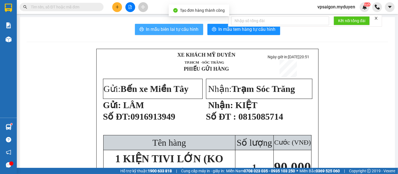
click at [171, 31] on span "In mẫu biên lai tự cấu hình" at bounding box center [172, 29] width 53 height 7
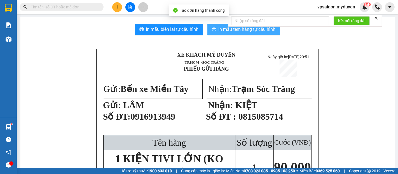
click at [258, 33] on button "In mẫu tem hàng tự cấu hình" at bounding box center [244, 29] width 73 height 11
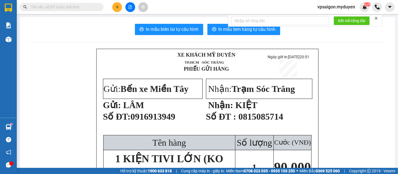
click at [115, 8] on button at bounding box center [117, 7] width 10 height 10
click at [139, 18] on div "Tạo đơn hàng" at bounding box center [139, 21] width 24 height 6
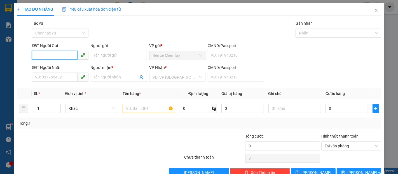
click at [62, 55] on input "SĐT Người Gửi" at bounding box center [54, 55] width 45 height 9
click at [63, 55] on input "627" at bounding box center [54, 55] width 45 height 9
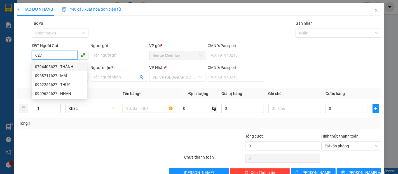
click at [69, 68] on div "0794405627 - THÀNH" at bounding box center [59, 67] width 49 height 6
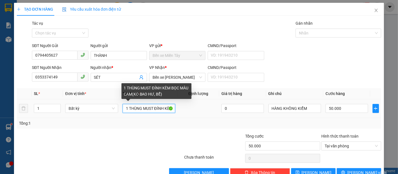
drag, startPoint x: 158, startPoint y: 108, endPoint x: 142, endPoint y: 108, distance: 16.0
click at [142, 108] on input "1 THÙNG MUST ĐÍNH KÈM BỌC MÀU CAM(KO BAO HƯ, BỂ)" at bounding box center [149, 108] width 53 height 9
drag, startPoint x: 156, startPoint y: 109, endPoint x: 142, endPoint y: 109, distance: 13.7
click at [142, 109] on input "1 THÙNG KÈM BỌC MÀU CAM(KO BAO HƯ, BỂ)" at bounding box center [149, 108] width 53 height 9
drag, startPoint x: 156, startPoint y: 108, endPoint x: 148, endPoint y: 108, distance: 8.1
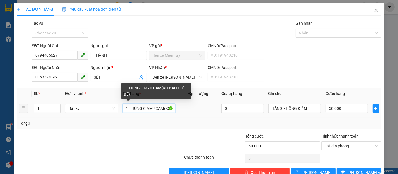
click at [148, 108] on input "1 THÙNG C MÀU CAM(KO BAO HƯ, BỂ)" at bounding box center [149, 108] width 53 height 9
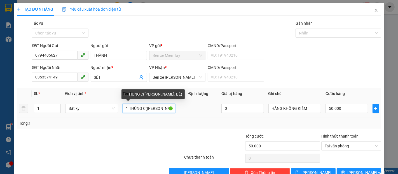
drag, startPoint x: 157, startPoint y: 109, endPoint x: 135, endPoint y: 109, distance: 21.6
click at [135, 109] on input "1 THÙNG C(KO BAO HƯ, BỂ)" at bounding box center [149, 108] width 53 height 9
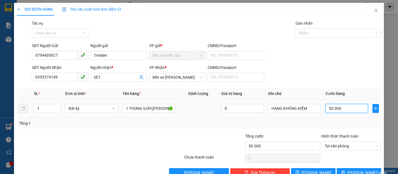
click at [347, 106] on input "50.000" at bounding box center [347, 108] width 42 height 9
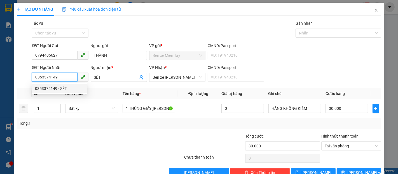
drag, startPoint x: 61, startPoint y: 77, endPoint x: 31, endPoint y: 78, distance: 30.6
click at [31, 78] on div "SĐT Người Nhận 0353374149" at bounding box center [60, 74] width 59 height 20
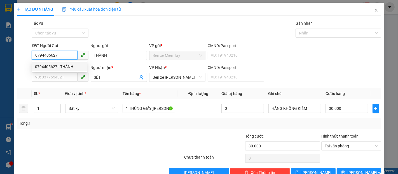
drag, startPoint x: 59, startPoint y: 57, endPoint x: 31, endPoint y: 58, distance: 28.3
click at [31, 58] on div "SĐT Người Gửi 0794405627" at bounding box center [60, 53] width 59 height 20
click at [60, 80] on input "SĐT Người Nhận" at bounding box center [54, 77] width 45 height 9
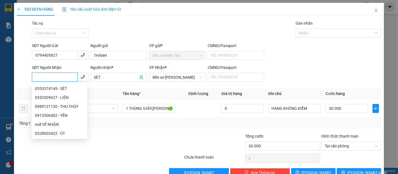
paste input "0794405627"
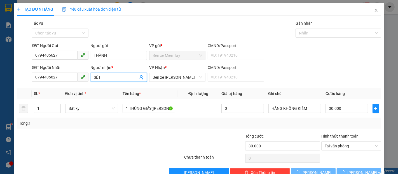
drag, startPoint x: 101, startPoint y: 78, endPoint x: 89, endPoint y: 78, distance: 12.9
click at [90, 78] on div "Người nhận * SÉT SÉT" at bounding box center [119, 74] width 59 height 20
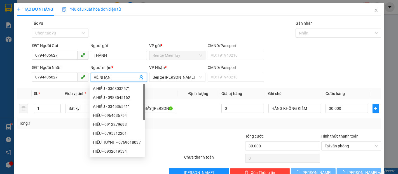
scroll to position [13, 0]
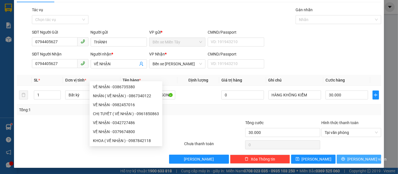
drag, startPoint x: 363, startPoint y: 158, endPoint x: 345, endPoint y: 140, distance: 26.0
click at [363, 158] on span "[PERSON_NAME] và In" at bounding box center [367, 159] width 39 height 6
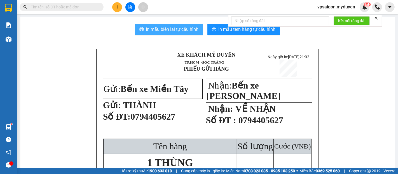
click at [175, 29] on span "In mẫu biên lai tự cấu hình" at bounding box center [172, 29] width 53 height 7
click at [230, 32] on span "In mẫu tem hàng tự cấu hình" at bounding box center [247, 29] width 57 height 7
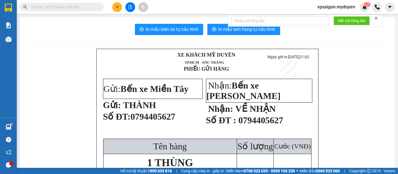
click at [118, 6] on icon "plus" at bounding box center [117, 7] width 4 height 4
click at [138, 23] on div "Tạo đơn hàng" at bounding box center [139, 21] width 24 height 6
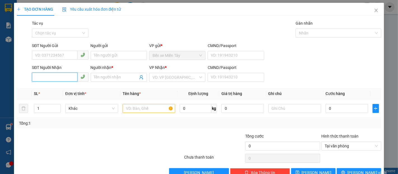
click at [59, 80] on input "SĐT Người Nhận" at bounding box center [54, 77] width 45 height 9
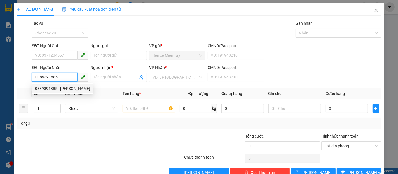
click at [80, 89] on div "0389891885 - THANH HOÀNG" at bounding box center [62, 88] width 55 height 6
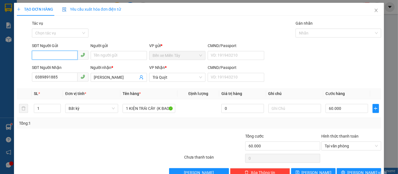
click at [48, 53] on input "SĐT Người Gửi" at bounding box center [54, 55] width 45 height 9
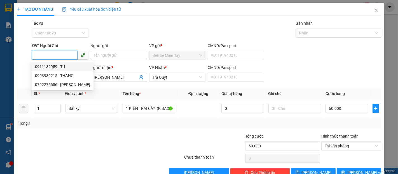
click at [59, 65] on div "0911132959 - TÚ" at bounding box center [62, 67] width 55 height 6
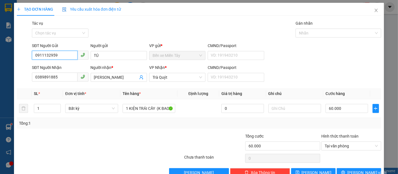
drag, startPoint x: 65, startPoint y: 53, endPoint x: 9, endPoint y: 60, distance: 56.4
click at [9, 60] on div "TẠO ĐƠN HÀNG Yêu cầu xuất hóa đơn điện tử Transit Pickup Surcharge Ids Transit …" at bounding box center [199, 87] width 398 height 174
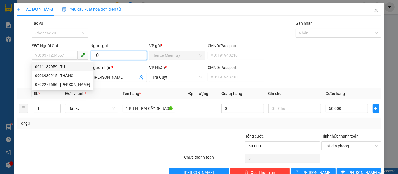
drag, startPoint x: 103, startPoint y: 58, endPoint x: 92, endPoint y: 60, distance: 11.7
click at [92, 60] on div "Người gửi TÚ TÚ" at bounding box center [119, 53] width 56 height 20
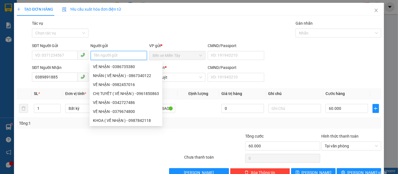
click at [48, 51] on span at bounding box center [60, 55] width 56 height 9
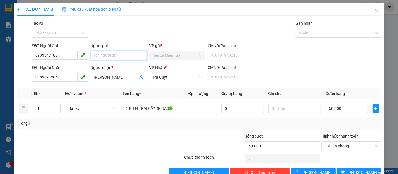
click at [132, 58] on input "Người gửi" at bounding box center [119, 55] width 56 height 9
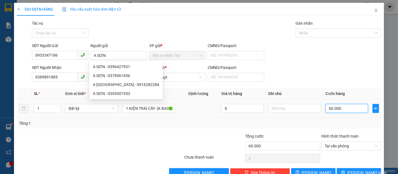
click at [345, 109] on input "60.000" at bounding box center [347, 108] width 42 height 9
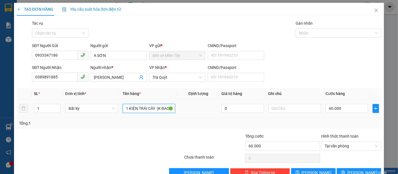
drag, startPoint x: 154, startPoint y: 108, endPoint x: 127, endPoint y: 113, distance: 27.0
click at [127, 113] on div "1 KIỆN TRÁI CÂY (K BAO HƯ , BỂ )" at bounding box center [149, 108] width 53 height 11
click at [340, 109] on input "60.000" at bounding box center [347, 108] width 42 height 9
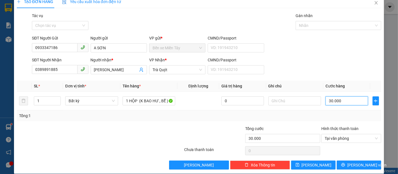
scroll to position [13, 0]
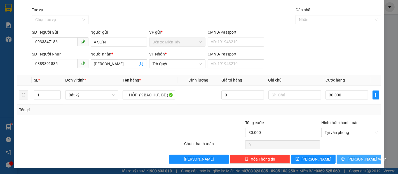
click at [367, 159] on button "[PERSON_NAME] và In" at bounding box center [359, 159] width 45 height 9
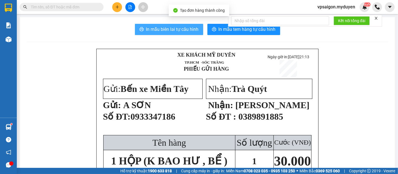
click at [184, 30] on span "In mẫu biên lai tự cấu hình" at bounding box center [172, 29] width 53 height 7
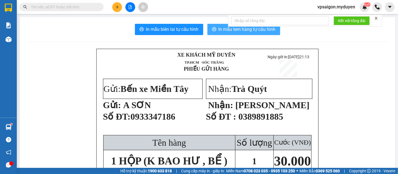
click at [229, 32] on span "In mẫu tem hàng tự cấu hình" at bounding box center [247, 29] width 57 height 7
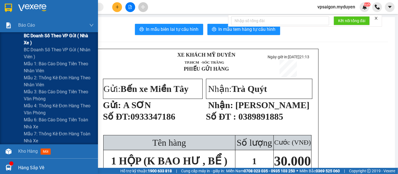
click at [45, 34] on span "BC doanh số theo VP gửi ( nhà xe )" at bounding box center [59, 39] width 70 height 14
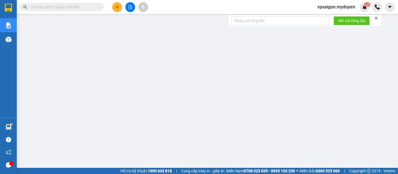
click at [119, 3] on button at bounding box center [117, 7] width 10 height 10
click at [141, 22] on div "Tạo đơn hàng" at bounding box center [139, 21] width 24 height 6
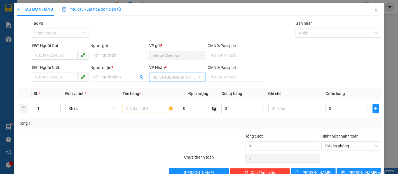
click at [175, 79] on input "search" at bounding box center [176, 77] width 46 height 8
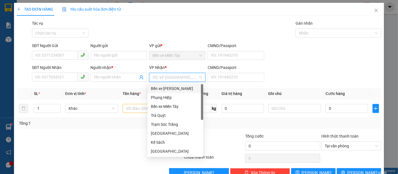
click at [175, 79] on input "search" at bounding box center [176, 77] width 46 height 8
click at [182, 77] on input "search" at bounding box center [176, 77] width 46 height 8
click at [78, 136] on div at bounding box center [69, 143] width 107 height 20
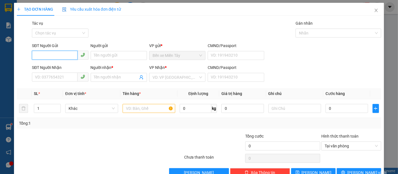
click at [59, 53] on input "SĐT Người Gửi" at bounding box center [54, 55] width 45 height 9
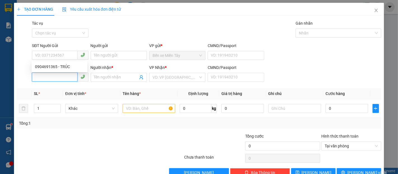
click at [57, 78] on input "SĐT Người Nhận" at bounding box center [54, 77] width 45 height 9
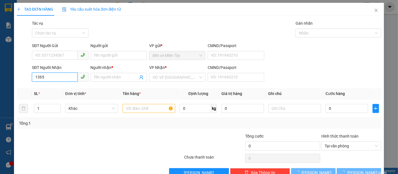
click at [57, 78] on input "1365" at bounding box center [54, 77] width 45 height 9
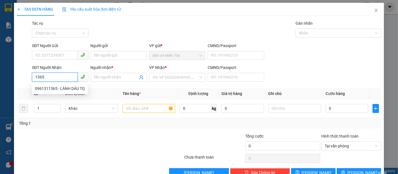
click at [62, 78] on input "1365" at bounding box center [54, 77] width 45 height 9
click at [66, 89] on div "0961311365 - LÀNH DÂU TQ" at bounding box center [60, 88] width 50 height 6
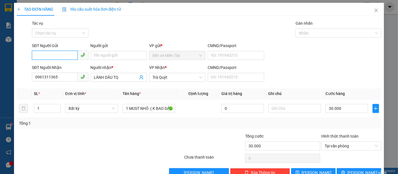
click at [60, 56] on input "SĐT Người Gửi" at bounding box center [54, 55] width 45 height 9
click at [59, 64] on div "0777700246 - LINH" at bounding box center [59, 67] width 49 height 6
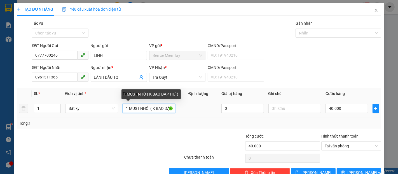
drag, startPoint x: 149, startPoint y: 109, endPoint x: 118, endPoint y: 109, distance: 31.1
click at [118, 109] on tr "1 Bất kỳ 1 MUST NHỎ ( K BAO DẬP HƯ ) 0 40.000" at bounding box center [199, 108] width 365 height 19
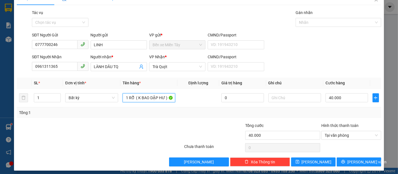
scroll to position [13, 0]
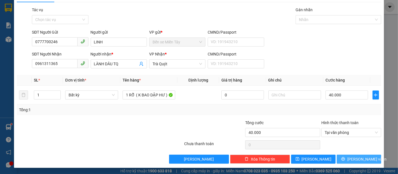
click at [361, 157] on span "[PERSON_NAME] và In" at bounding box center [367, 159] width 39 height 6
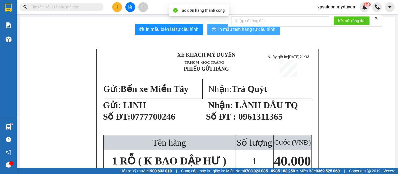
click at [238, 32] on span "In mẫu tem hàng tự cấu hình" at bounding box center [247, 29] width 57 height 7
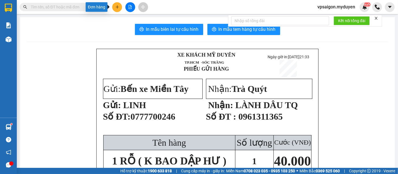
click at [115, 8] on button at bounding box center [117, 7] width 10 height 10
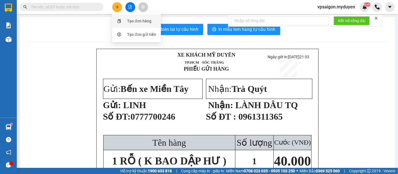
click at [144, 22] on div "Tạo đơn hàng" at bounding box center [139, 21] width 24 height 6
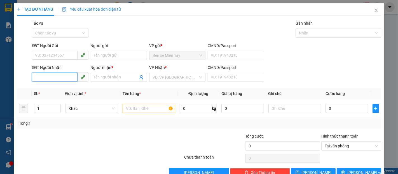
click at [54, 76] on input "SĐT Người Nhận" at bounding box center [54, 77] width 45 height 9
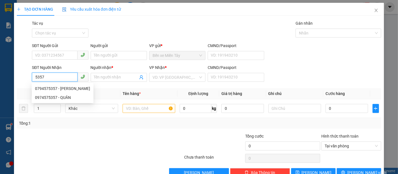
click at [54, 76] on input "5357" at bounding box center [54, 77] width 45 height 9
click at [58, 88] on div "0794575357 - VÂN" at bounding box center [62, 88] width 55 height 6
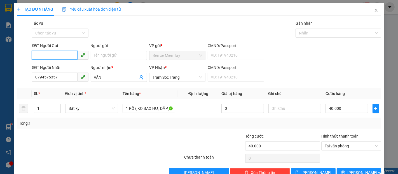
click at [64, 54] on input "SĐT Người Gửi" at bounding box center [54, 55] width 45 height 9
click at [62, 66] on div "0777700246 - LINH" at bounding box center [59, 67] width 49 height 6
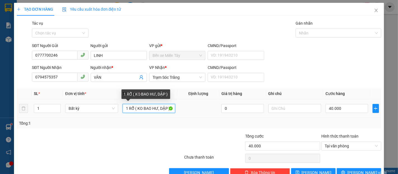
click at [127, 108] on input "1 RỖ ( KO BAO HƯ, DẬP )" at bounding box center [149, 108] width 53 height 9
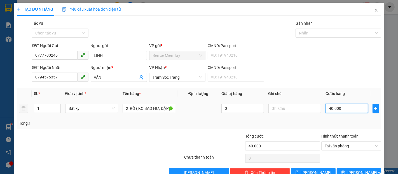
click at [354, 111] on input "40.000" at bounding box center [347, 108] width 42 height 9
click at [365, 169] on span "[PERSON_NAME] và In" at bounding box center [367, 172] width 39 height 6
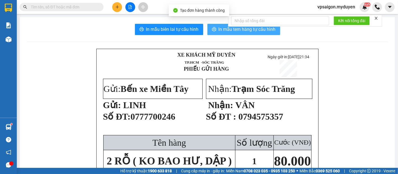
click at [232, 31] on span "In mẫu tem hàng tự cấu hình" at bounding box center [247, 29] width 57 height 7
click at [222, 33] on button "In mẫu tem hàng tự cấu hình" at bounding box center [244, 29] width 73 height 11
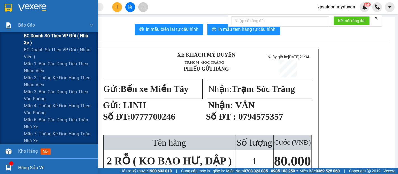
click at [50, 41] on span "BC doanh số theo VP gửi ( nhà xe )" at bounding box center [59, 39] width 70 height 14
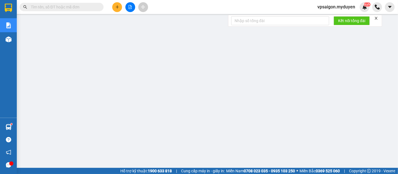
click at [118, 10] on button at bounding box center [117, 7] width 10 height 10
click at [141, 24] on div "Tạo đơn hàng" at bounding box center [139, 21] width 24 height 6
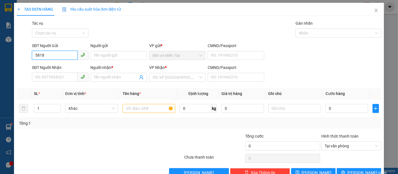
click at [54, 55] on input "5818" at bounding box center [54, 55] width 45 height 9
click at [64, 55] on input "5818" at bounding box center [54, 55] width 45 height 9
drag, startPoint x: 64, startPoint y: 54, endPoint x: 27, endPoint y: 60, distance: 37.1
click at [27, 60] on div "SĐT Người Gửi 5818 Người gửi Tên người gửi VP gửi * Bến xe Miền Tây CMND/Passpo…" at bounding box center [199, 53] width 366 height 20
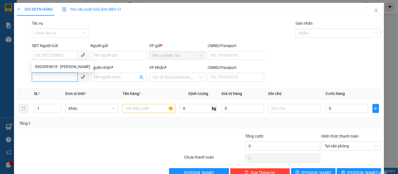
click at [57, 80] on input "SĐT Người Nhận" at bounding box center [54, 77] width 45 height 9
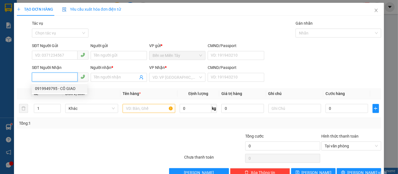
click at [61, 89] on div "0919949795 - CÔ GIAO" at bounding box center [59, 88] width 49 height 6
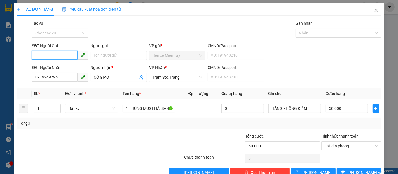
click at [50, 55] on input "SĐT Người Gửi" at bounding box center [54, 55] width 45 height 9
click at [68, 66] on div "0903995818 - HOÀNG GIA" at bounding box center [62, 67] width 55 height 6
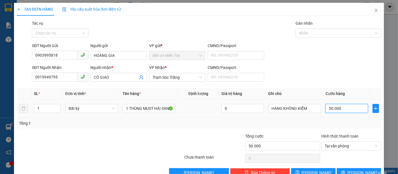
click at [343, 108] on input "50.000" at bounding box center [347, 108] width 42 height 9
click at [372, 168] on button "[PERSON_NAME] và In" at bounding box center [359, 172] width 45 height 9
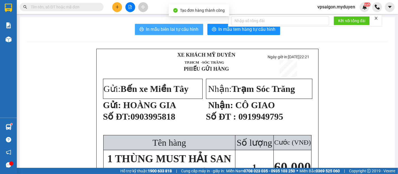
click at [165, 29] on span "In mẫu biên lai tự cấu hình" at bounding box center [172, 29] width 53 height 7
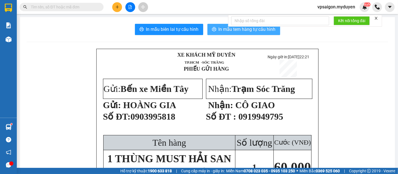
click at [248, 34] on button "In mẫu tem hàng tự cấu hình" at bounding box center [244, 29] width 73 height 11
click at [116, 7] on icon "plus" at bounding box center [117, 7] width 4 height 4
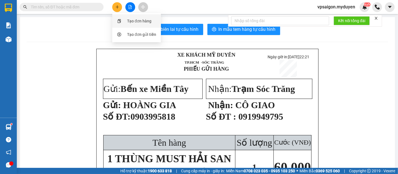
click at [148, 24] on div "Tạo đơn hàng" at bounding box center [139, 21] width 24 height 6
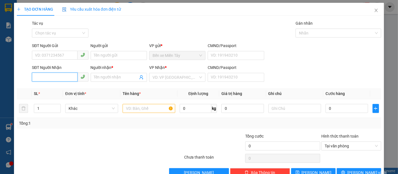
click at [49, 75] on input "SĐT Người Nhận" at bounding box center [54, 77] width 45 height 9
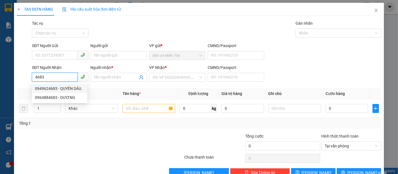
click at [61, 86] on div "0949624683 - QUYÊN DÂU." at bounding box center [59, 88] width 49 height 6
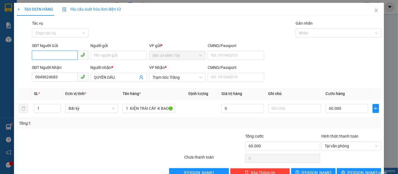
click at [60, 56] on input "SĐT Người Gửi" at bounding box center [54, 55] width 45 height 9
click at [66, 66] on div "0907084933 - NIỀM." at bounding box center [59, 67] width 49 height 6
click at [363, 169] on span "[PERSON_NAME] và In" at bounding box center [367, 172] width 39 height 6
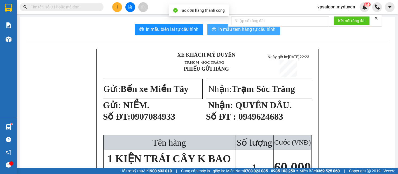
click at [215, 31] on button "In mẫu tem hàng tự cấu hình" at bounding box center [244, 29] width 73 height 11
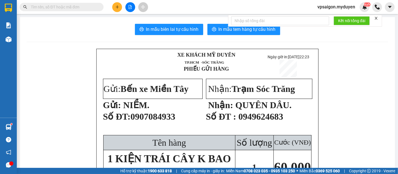
drag, startPoint x: 106, startPoint y: 88, endPoint x: 298, endPoint y: 123, distance: 195.8
click at [254, 133] on tr "Gửi: Bến xe Miền Tây Gửi: NIỀM. Số ĐT: 0907084933 Nhận: Trạm Sóc Trăng Nhận: QU…" at bounding box center [208, 106] width 210 height 57
click at [300, 122] on p "Số ĐT : 0949624683" at bounding box center [259, 119] width 106 height 16
click at [116, 10] on button at bounding box center [117, 7] width 10 height 10
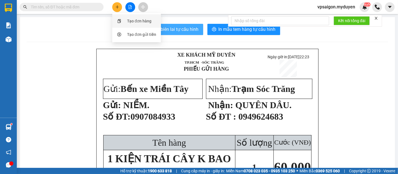
click at [139, 24] on div "Tạo đơn hàng" at bounding box center [137, 21] width 42 height 11
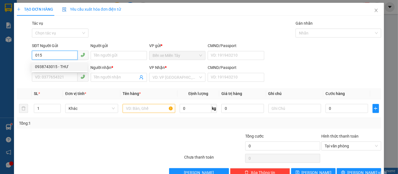
click at [63, 68] on div "0938743015 - THƯ" at bounding box center [59, 67] width 49 height 6
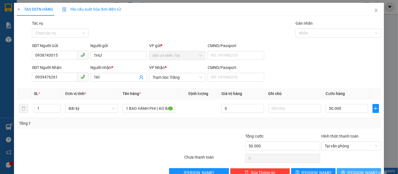
click at [363, 169] on span "[PERSON_NAME] và In" at bounding box center [367, 172] width 39 height 6
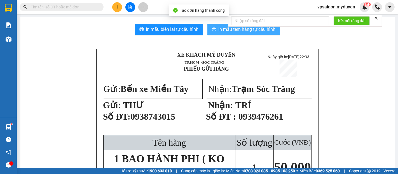
click at [227, 30] on span "In mẫu tem hàng tự cấu hình" at bounding box center [247, 29] width 57 height 7
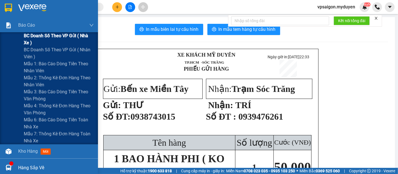
click at [34, 35] on span "BC doanh số theo VP gửi ( nhà xe )" at bounding box center [59, 39] width 70 height 14
